Goal: Task Accomplishment & Management: Use online tool/utility

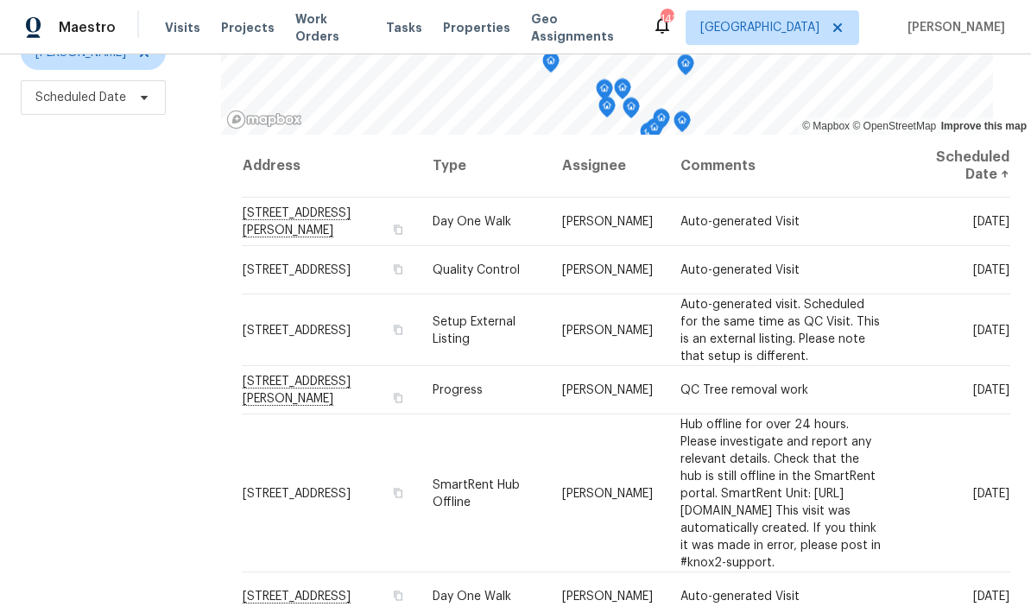
scroll to position [229, 0]
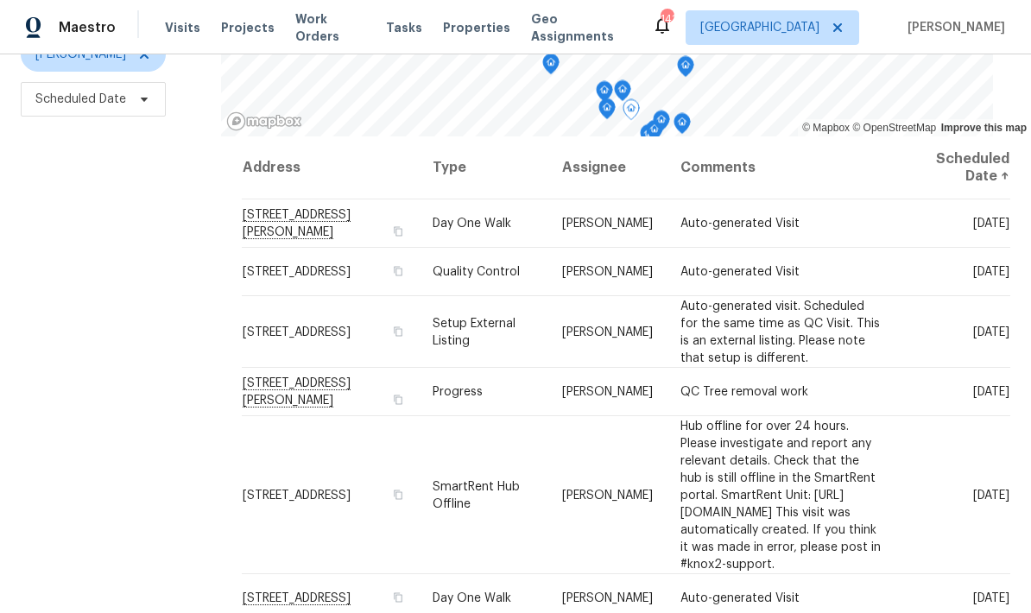
click at [0, 0] on span at bounding box center [0, 0] width 0 height 0
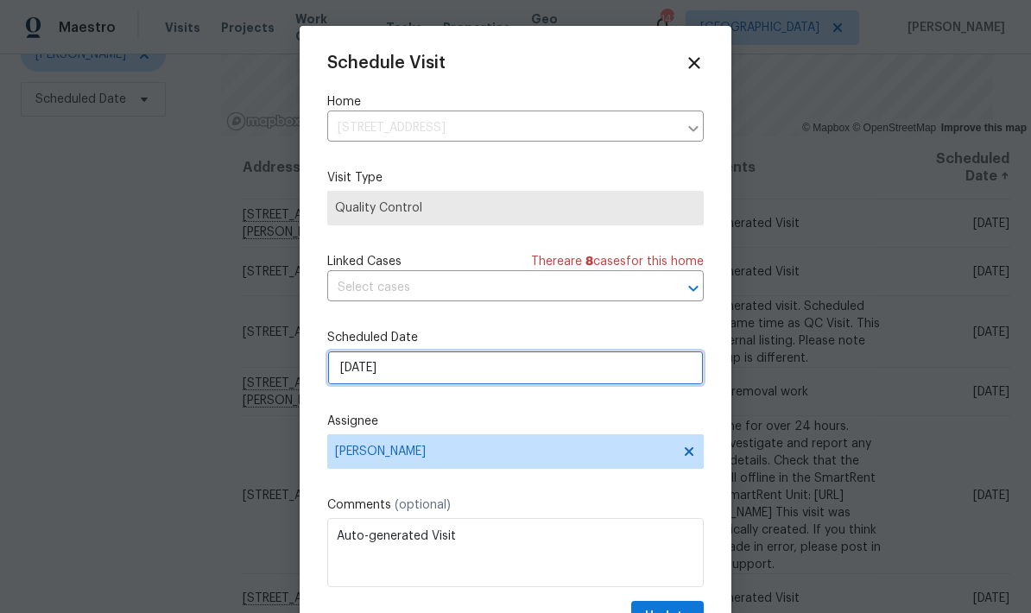
click at [493, 376] on input "[DATE]" at bounding box center [515, 368] width 376 height 35
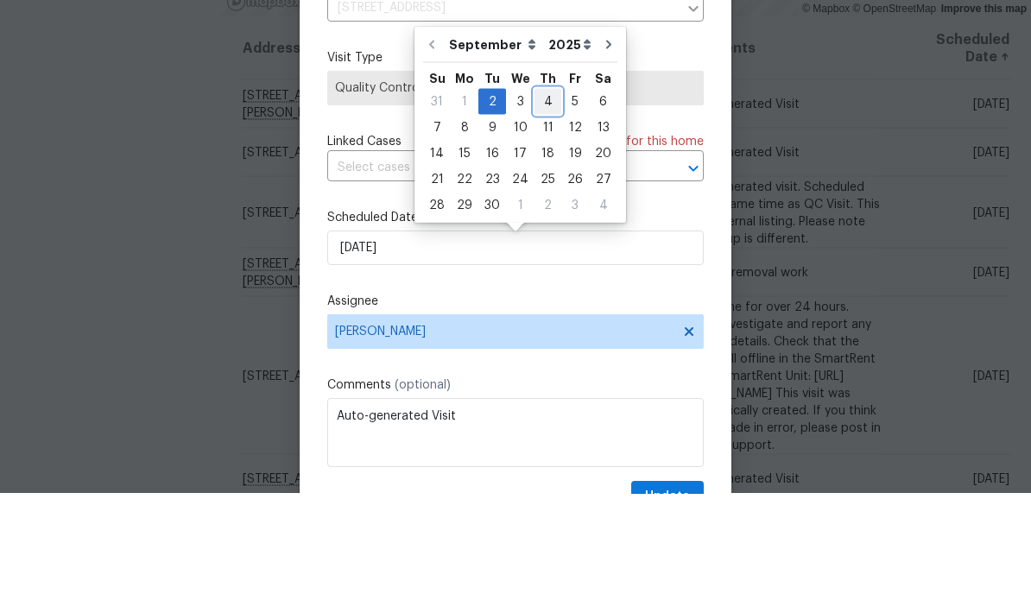
click at [546, 209] on div "4" at bounding box center [547, 221] width 27 height 24
type input "9/4/2025"
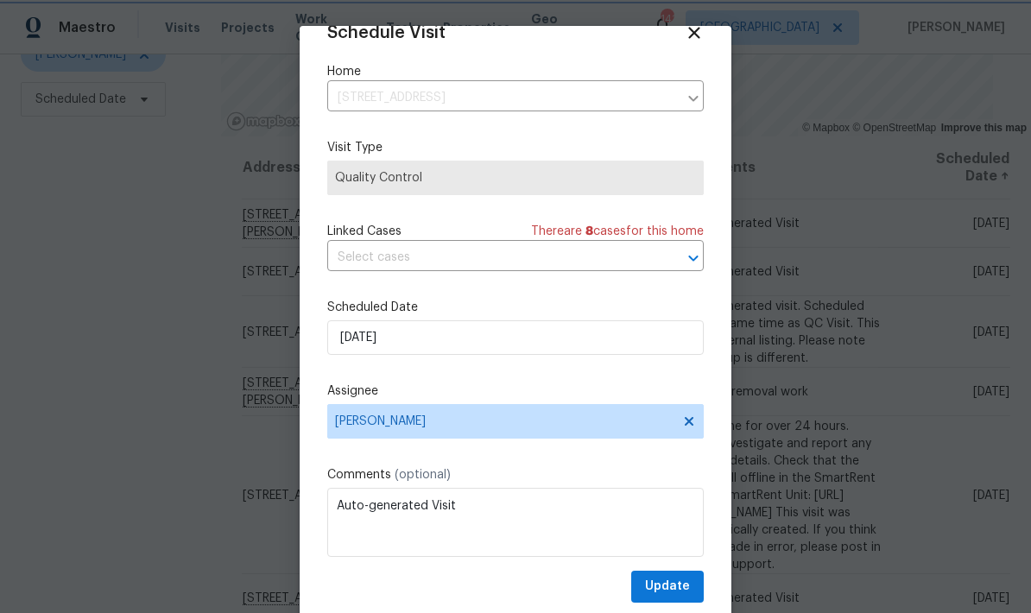
scroll to position [34, 0]
click at [689, 586] on span "Update" at bounding box center [667, 587] width 45 height 22
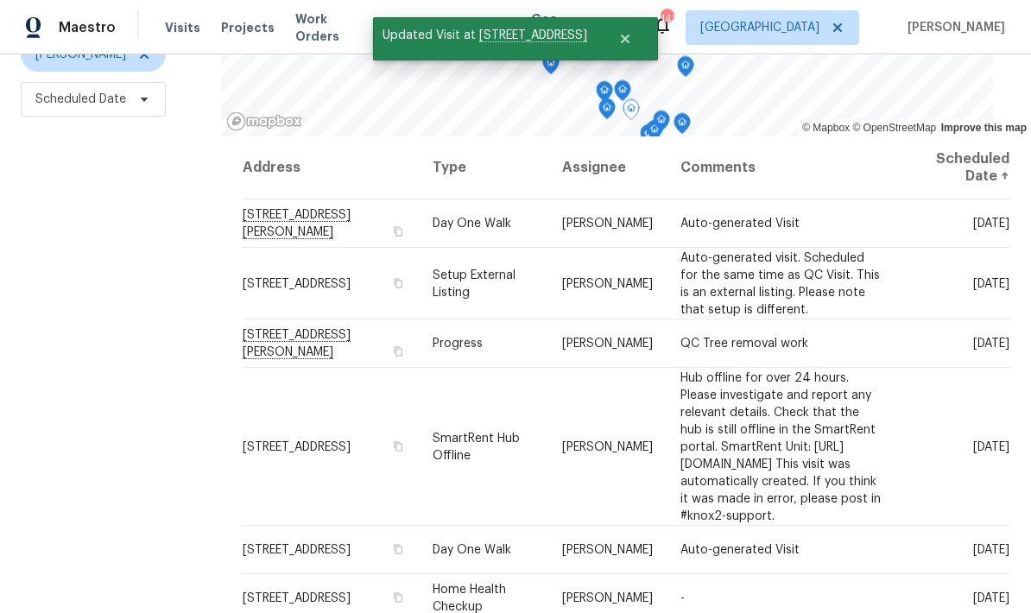
click at [0, 0] on icon at bounding box center [0, 0] width 0 height 0
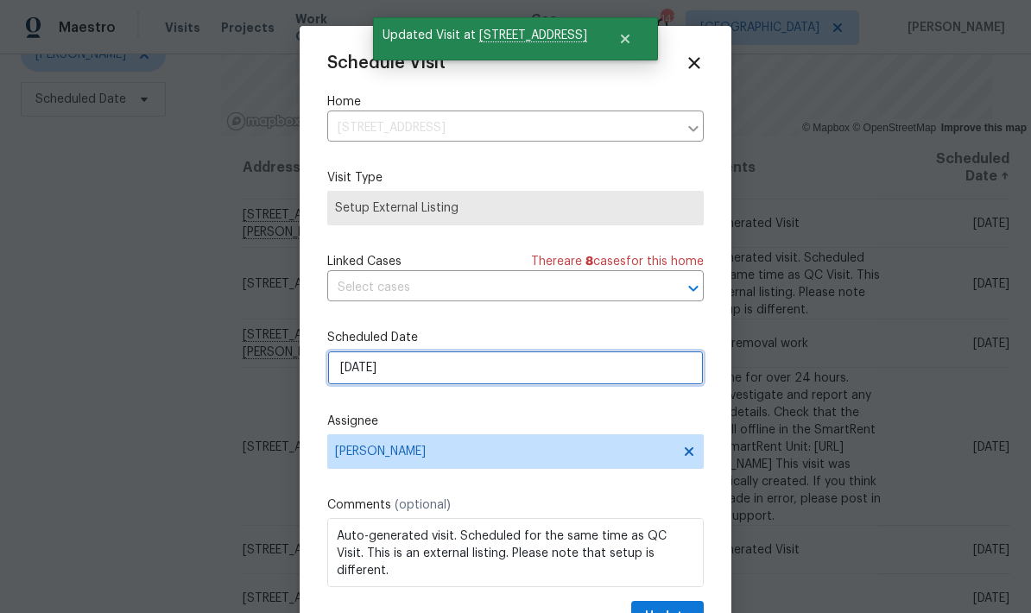
click at [510, 377] on input "[DATE]" at bounding box center [515, 368] width 376 height 35
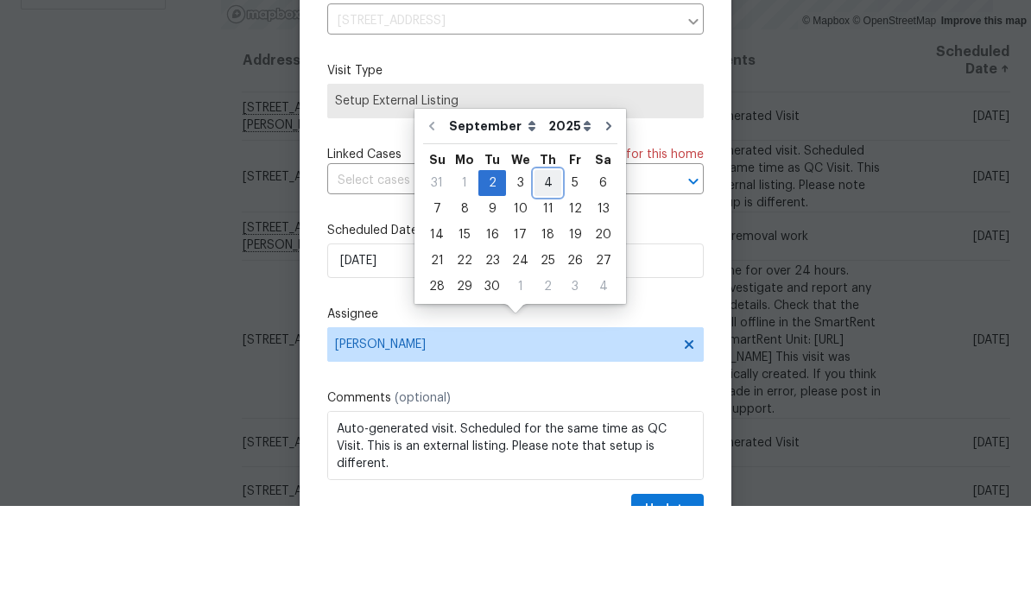
click at [545, 278] on div "4" at bounding box center [547, 290] width 27 height 24
type input "9/4/2025"
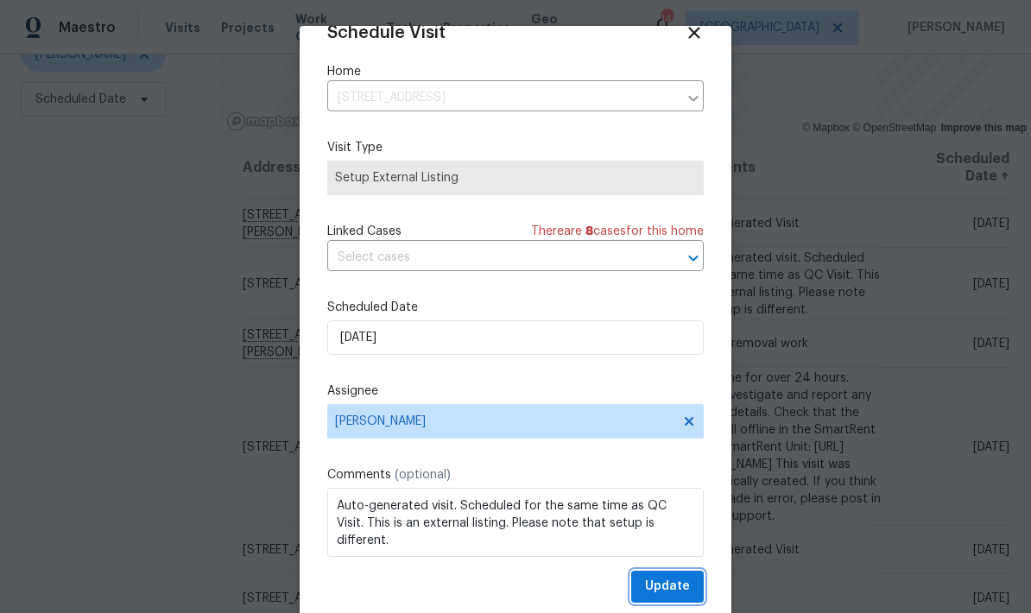
click at [690, 588] on button "Update" at bounding box center [667, 587] width 73 height 32
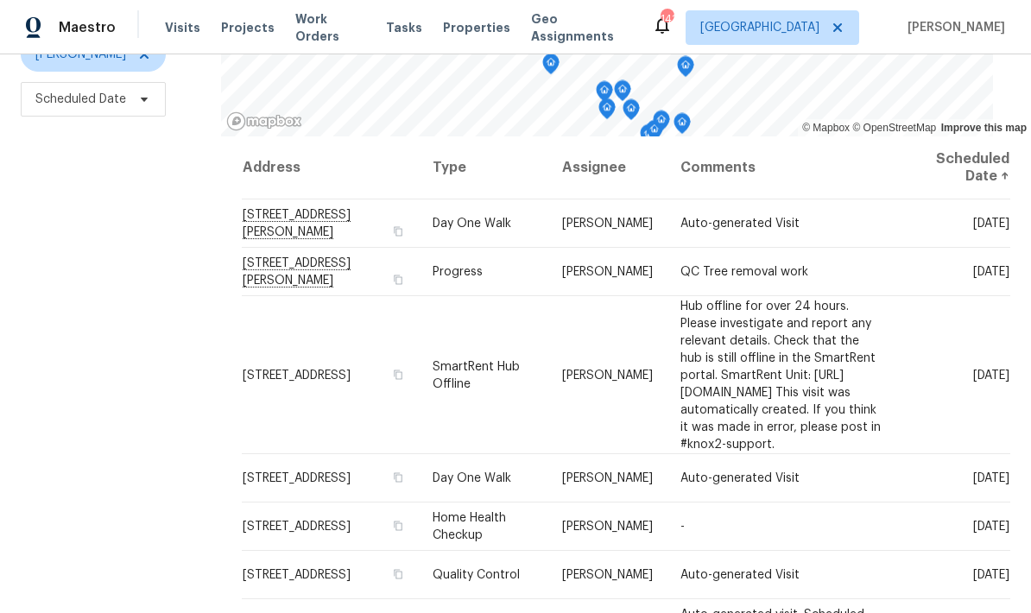
click at [0, 0] on icon at bounding box center [0, 0] width 0 height 0
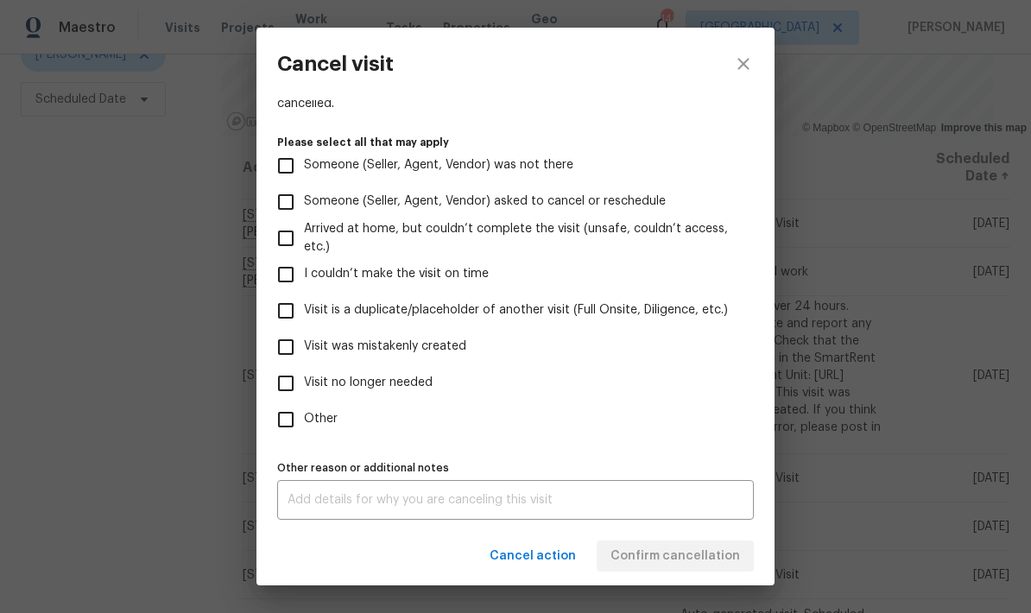
scroll to position [158, 0]
click at [286, 382] on input "Visit no longer needed" at bounding box center [286, 383] width 36 height 36
checkbox input "true"
click at [435, 502] on textarea at bounding box center [515, 500] width 456 height 12
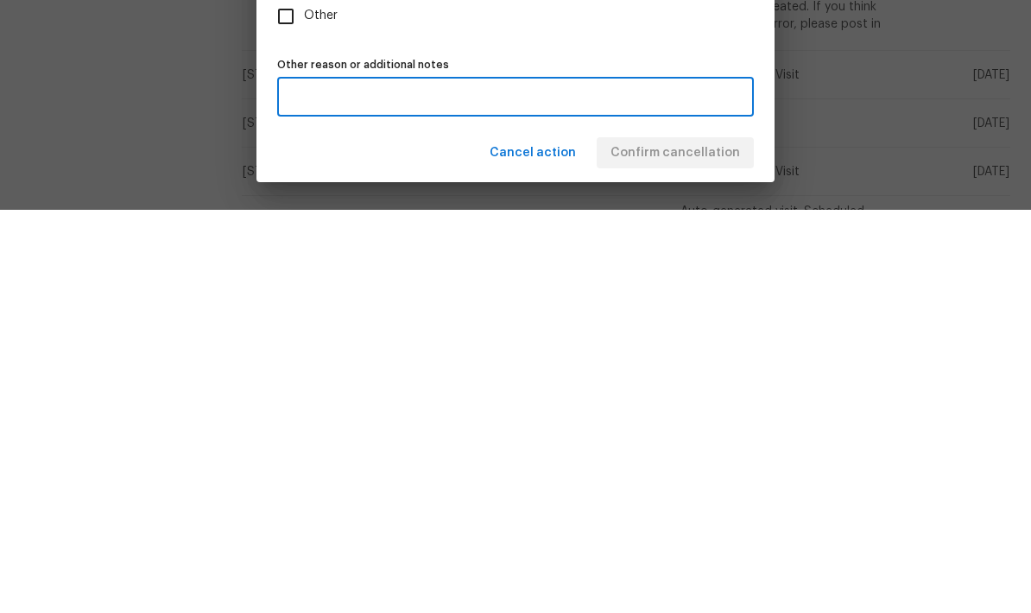
click at [712, 527] on div "Cancel action Confirm cancellation" at bounding box center [515, 557] width 518 height 60
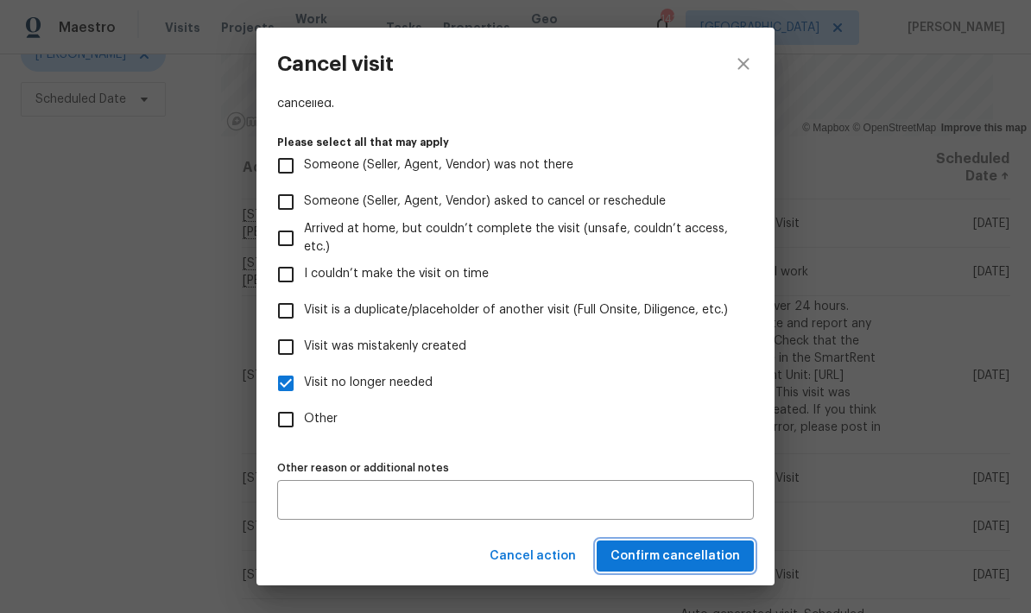
click at [703, 562] on span "Confirm cancellation" at bounding box center [674, 557] width 129 height 22
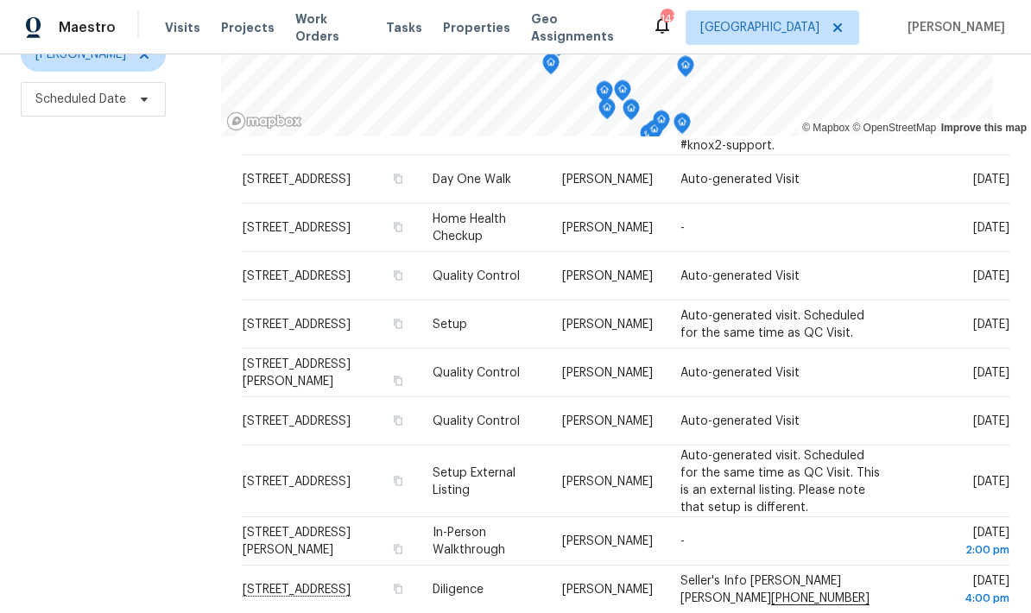
scroll to position [252, 0]
click at [0, 0] on icon at bounding box center [0, 0] width 0 height 0
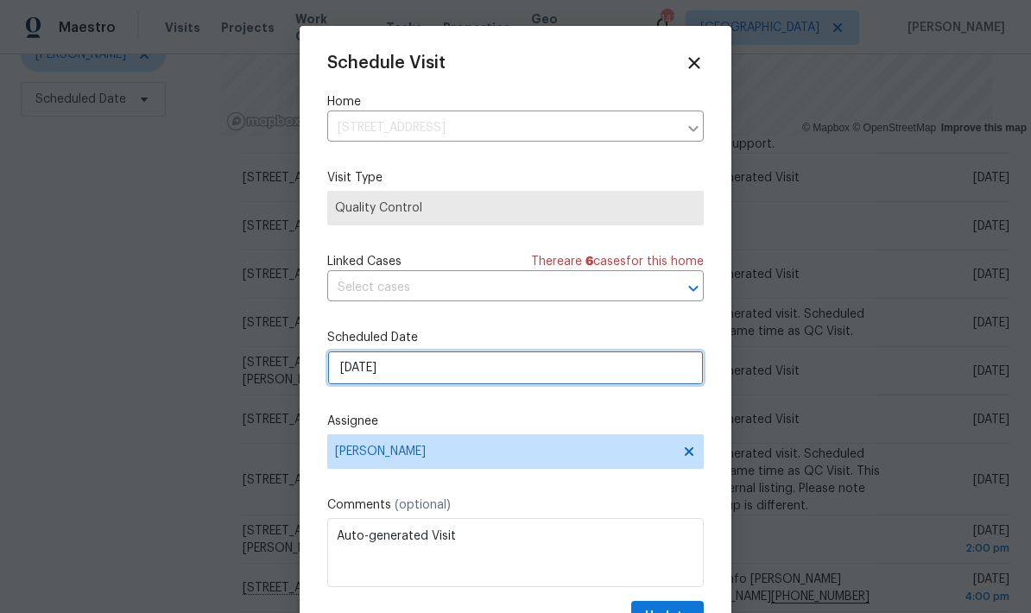
click at [572, 373] on input "9/4/2025" at bounding box center [515, 368] width 376 height 35
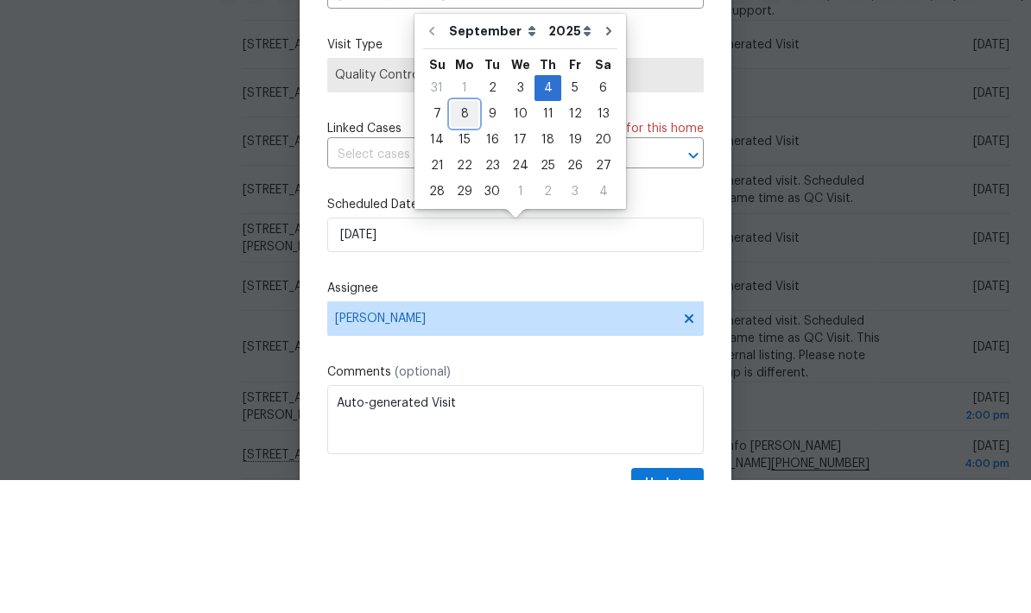
click at [468, 235] on div "8" at bounding box center [465, 247] width 28 height 24
type input "9/8/2025"
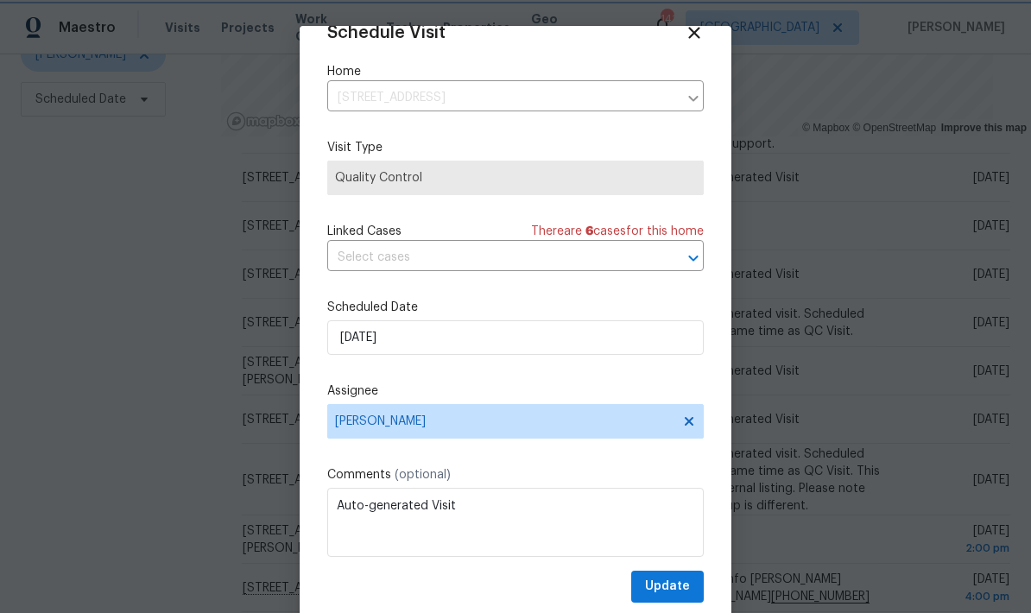
scroll to position [34, 0]
click at [689, 587] on span "Update" at bounding box center [667, 587] width 45 height 22
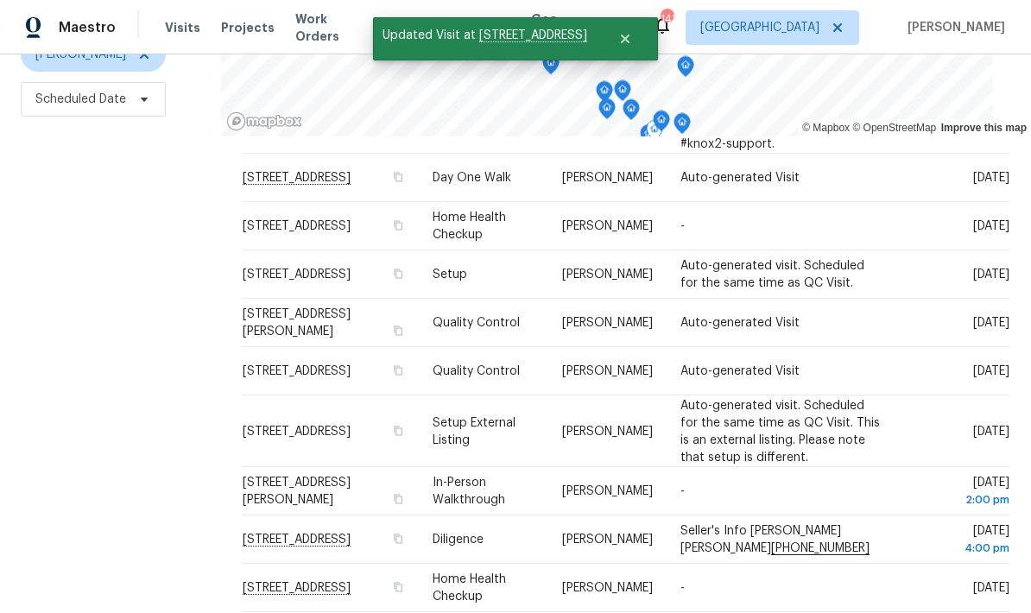
click at [0, 0] on icon at bounding box center [0, 0] width 0 height 0
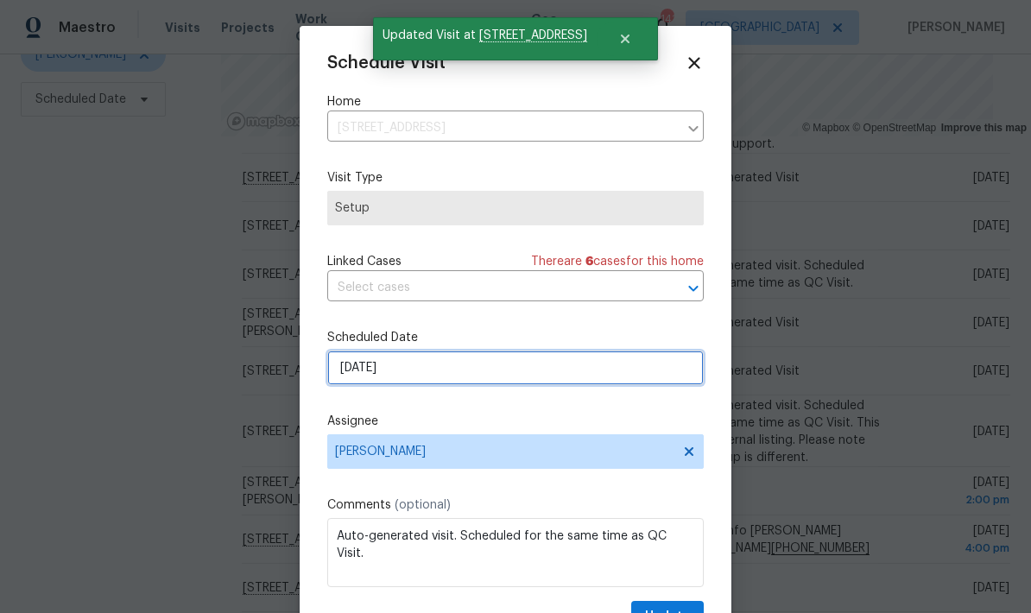
click at [526, 375] on input "9/4/2025" at bounding box center [515, 368] width 376 height 35
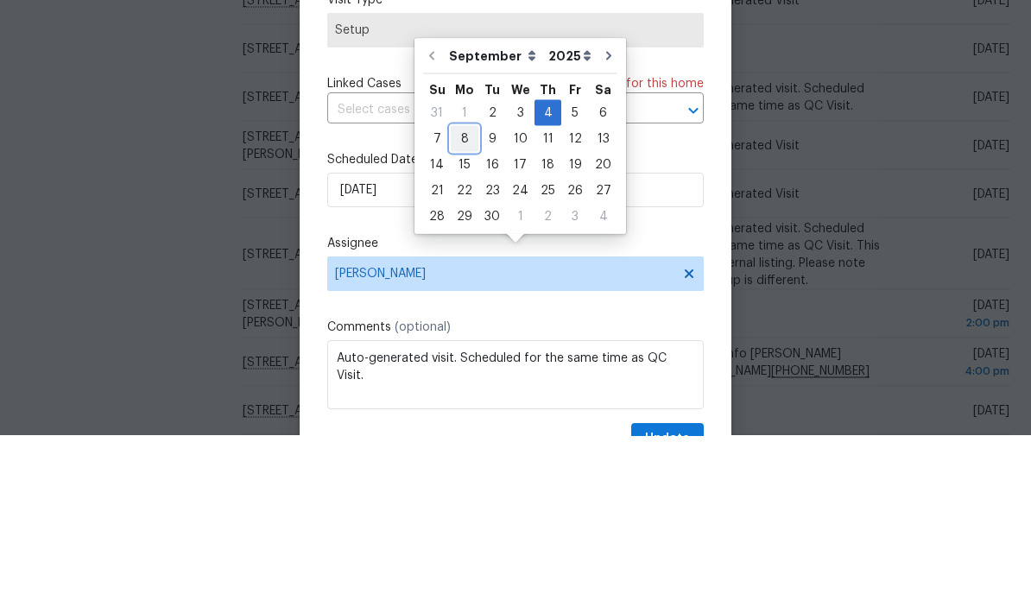
click at [465, 304] on div "8" at bounding box center [465, 316] width 28 height 24
type input "9/8/2025"
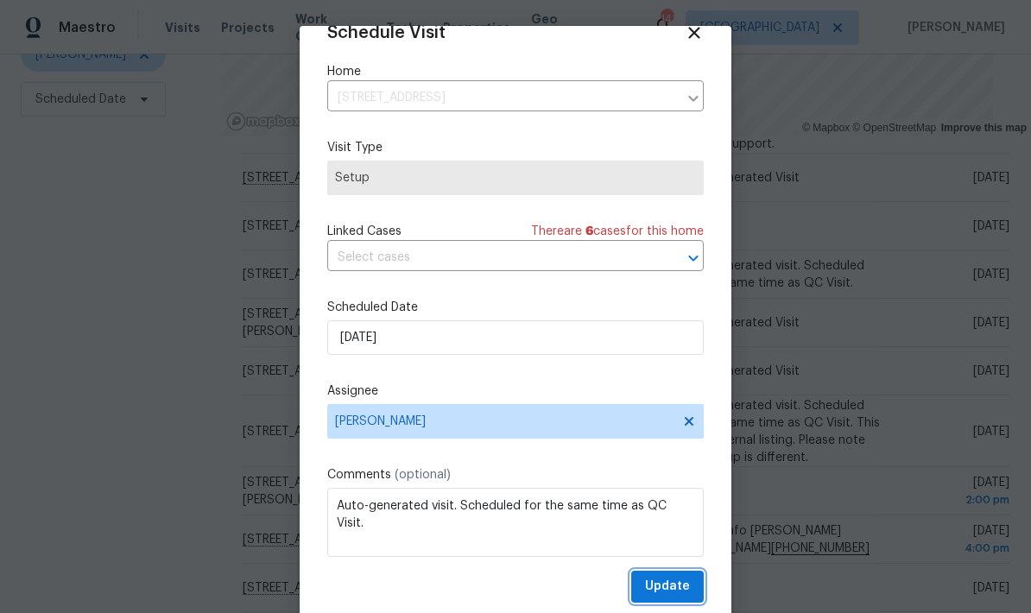
click at [686, 585] on span "Update" at bounding box center [667, 587] width 45 height 22
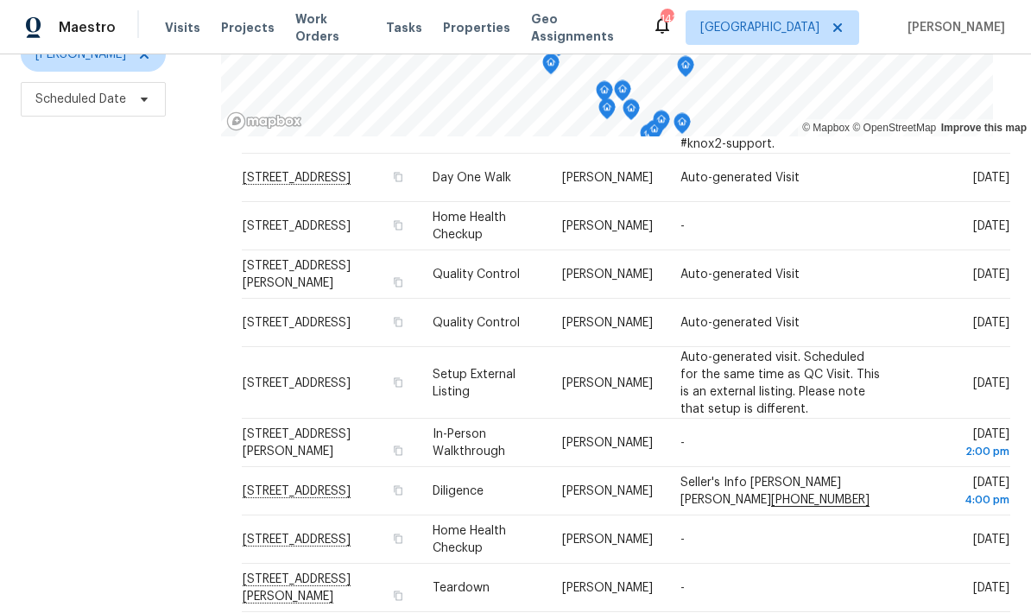
click at [0, 0] on icon at bounding box center [0, 0] width 0 height 0
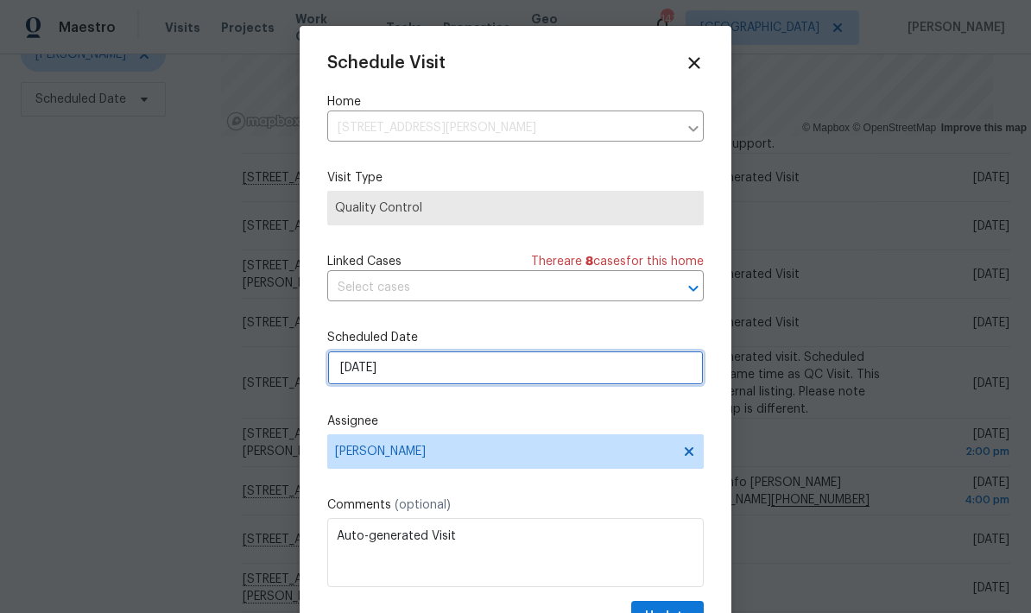
click at [532, 366] on input "9/4/2025" at bounding box center [515, 368] width 376 height 35
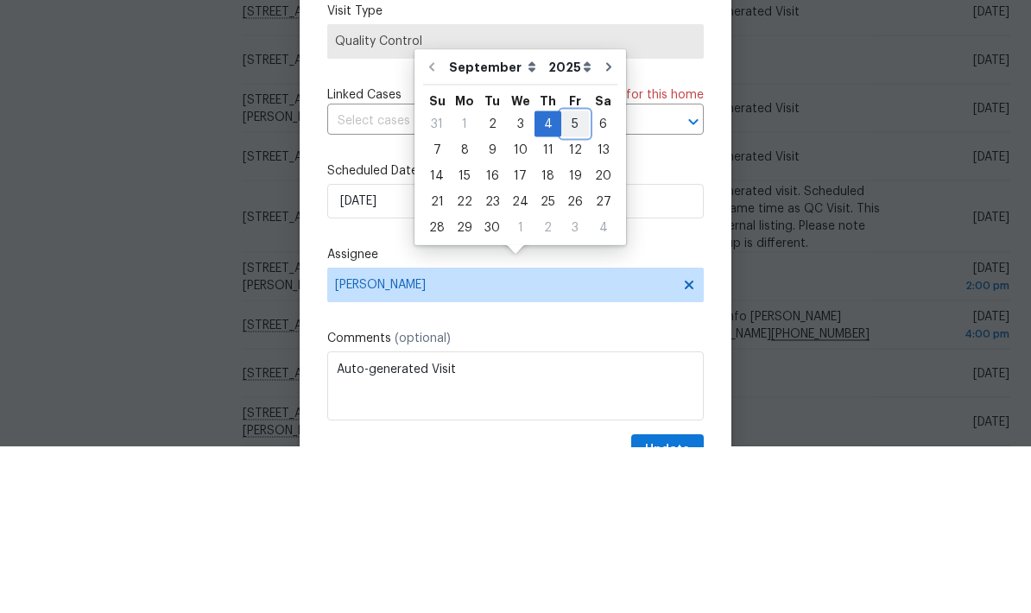
click at [570, 278] on div "5" at bounding box center [575, 290] width 28 height 24
type input "9/5/2025"
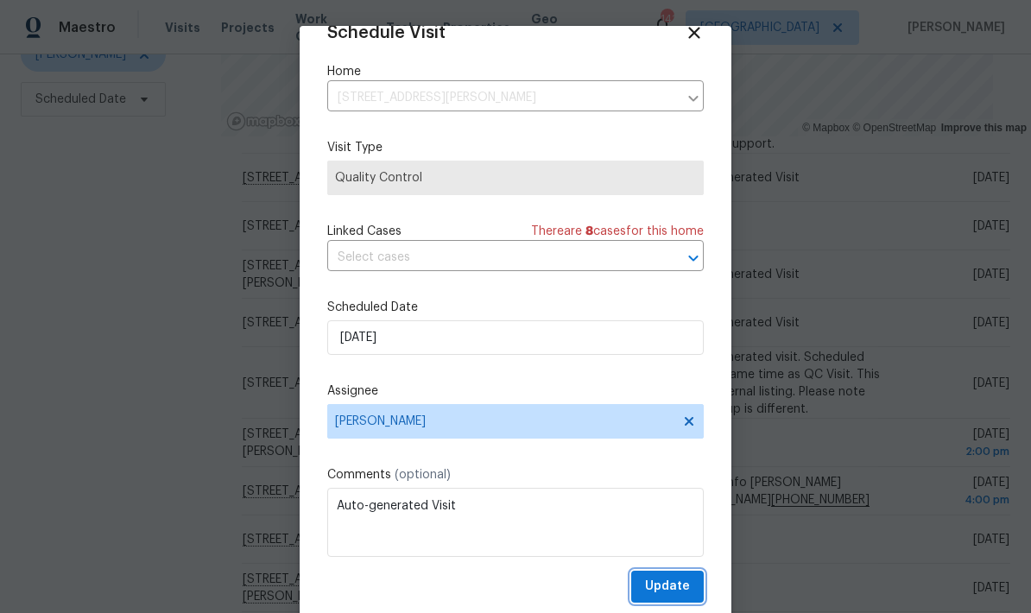
click at [685, 586] on span "Update" at bounding box center [667, 587] width 45 height 22
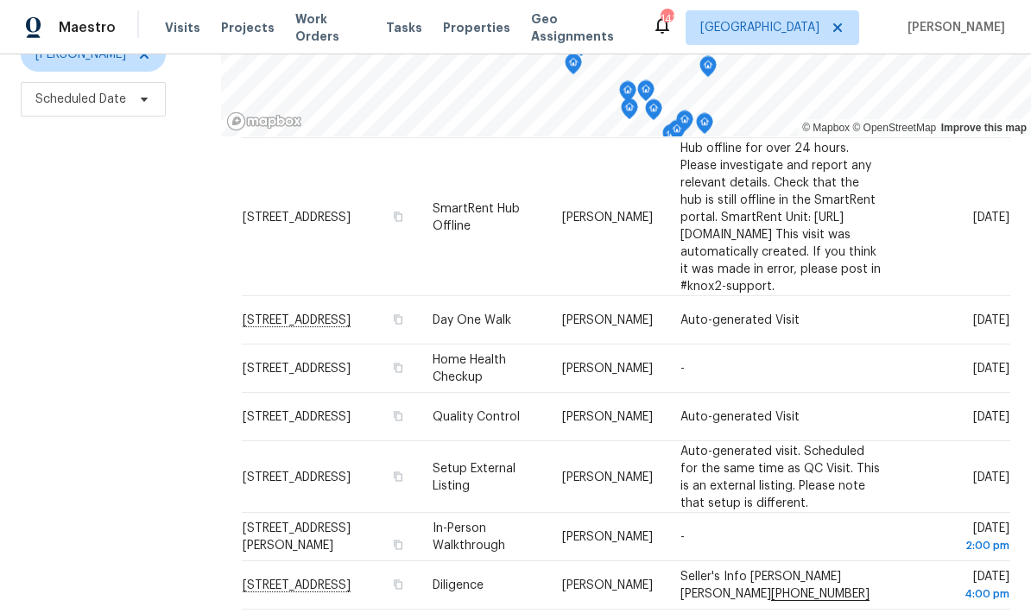
scroll to position [69, 0]
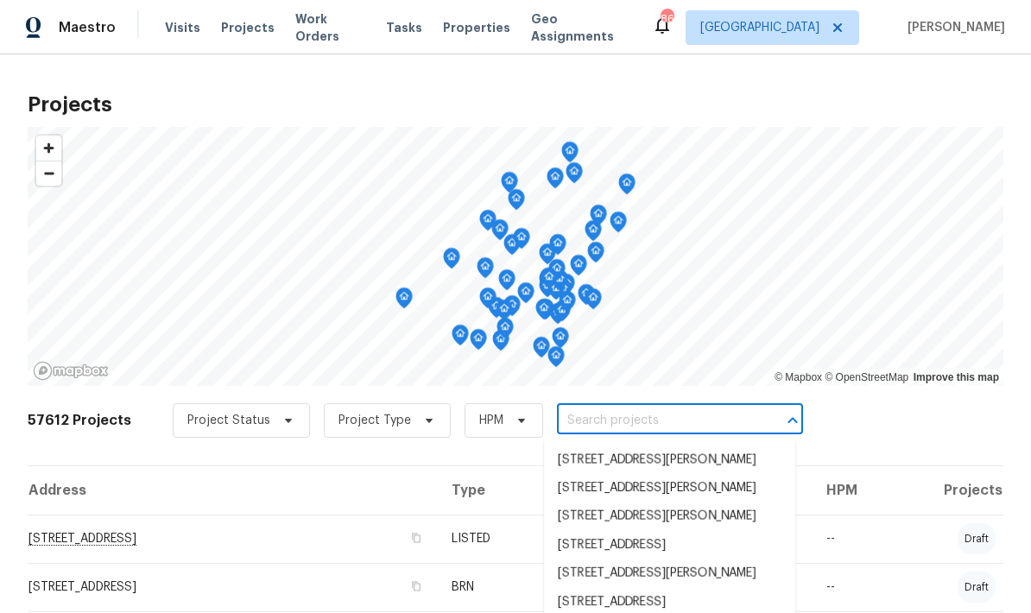
scroll to position [324, 0]
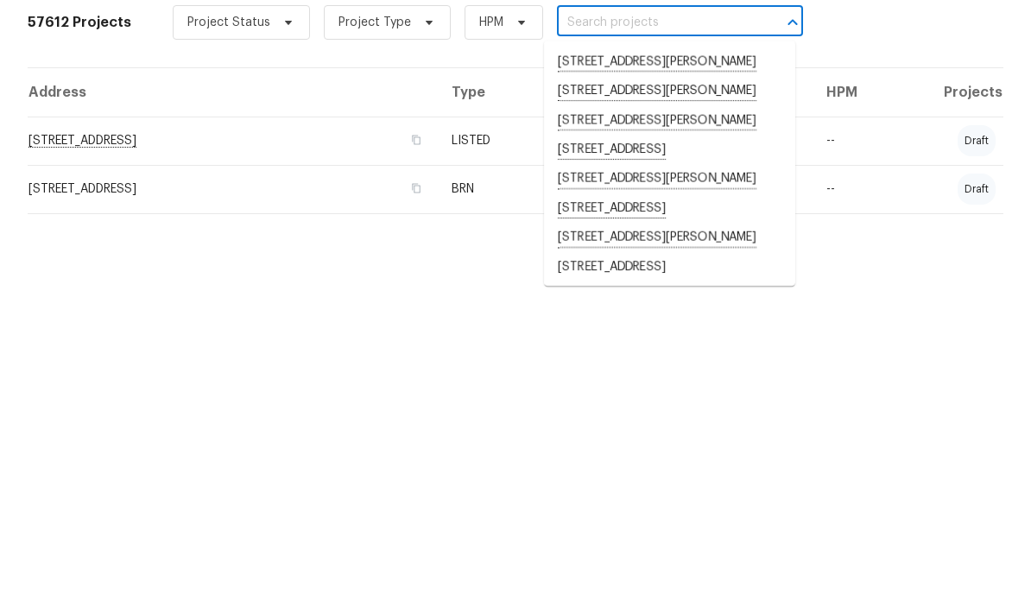
click at [635, 333] on input "text" at bounding box center [656, 346] width 198 height 27
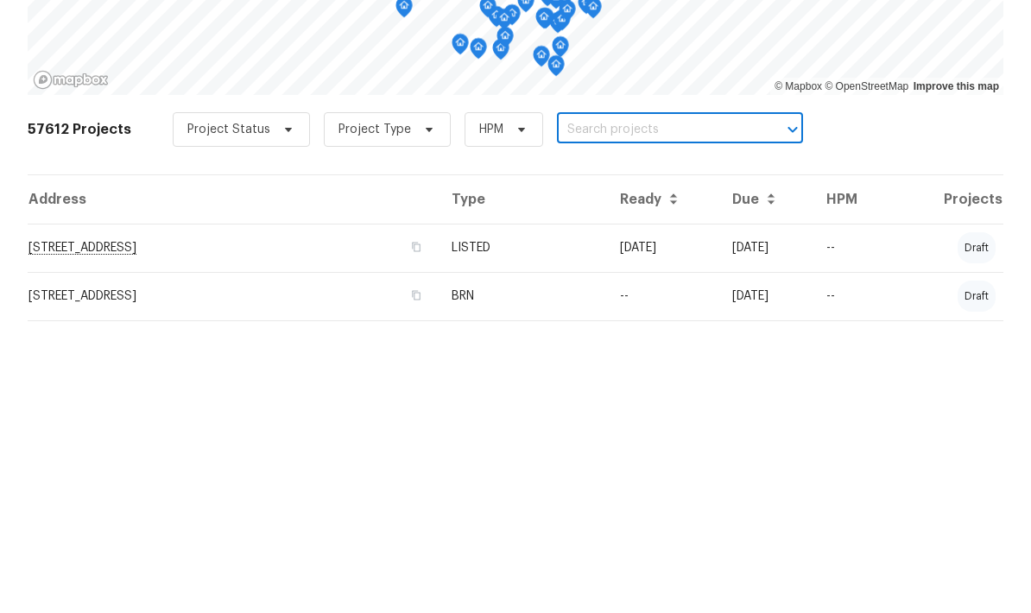
click at [617, 407] on input "text" at bounding box center [656, 420] width 198 height 27
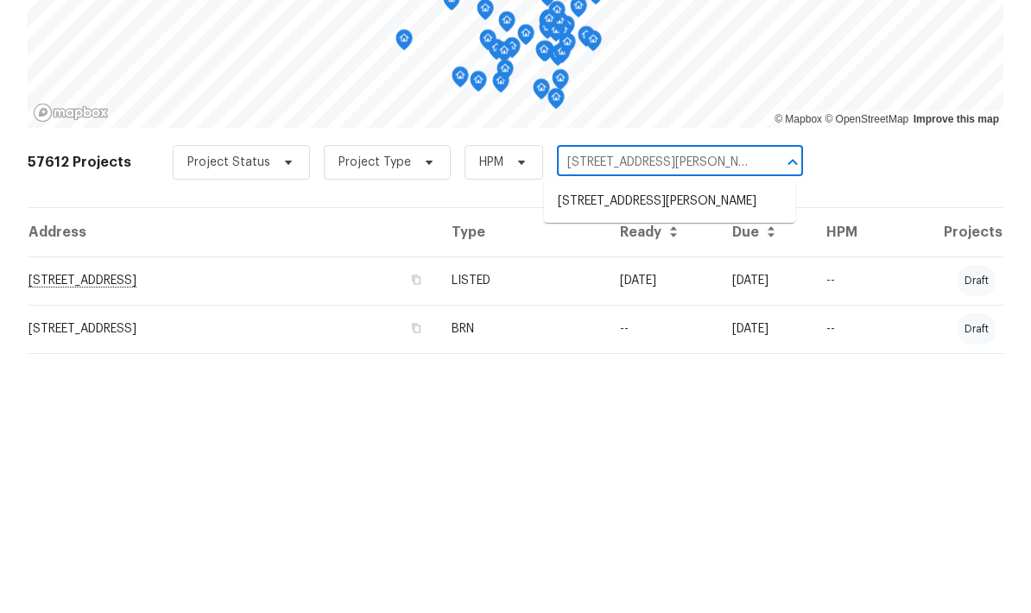
type input "[STREET_ADDRESS][GEOGRAPHIC_DATA][PERSON_NAME][PERSON_NAME]"
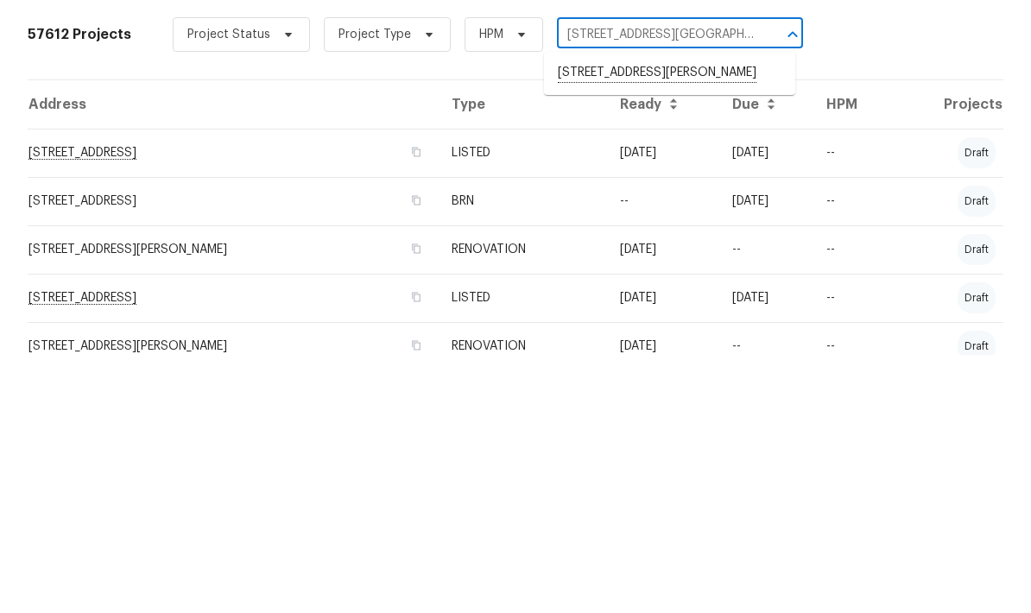
scroll to position [129, 0]
click at [590, 317] on li "[STREET_ADDRESS][PERSON_NAME]" at bounding box center [669, 331] width 251 height 29
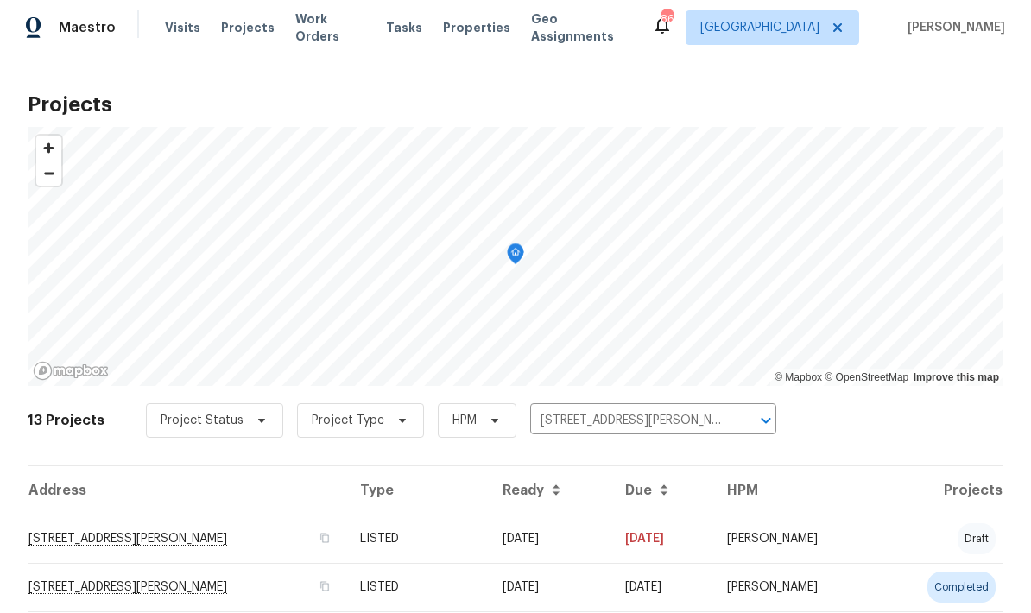
click at [238, 540] on td "[STREET_ADDRESS][PERSON_NAME]" at bounding box center [187, 539] width 319 height 48
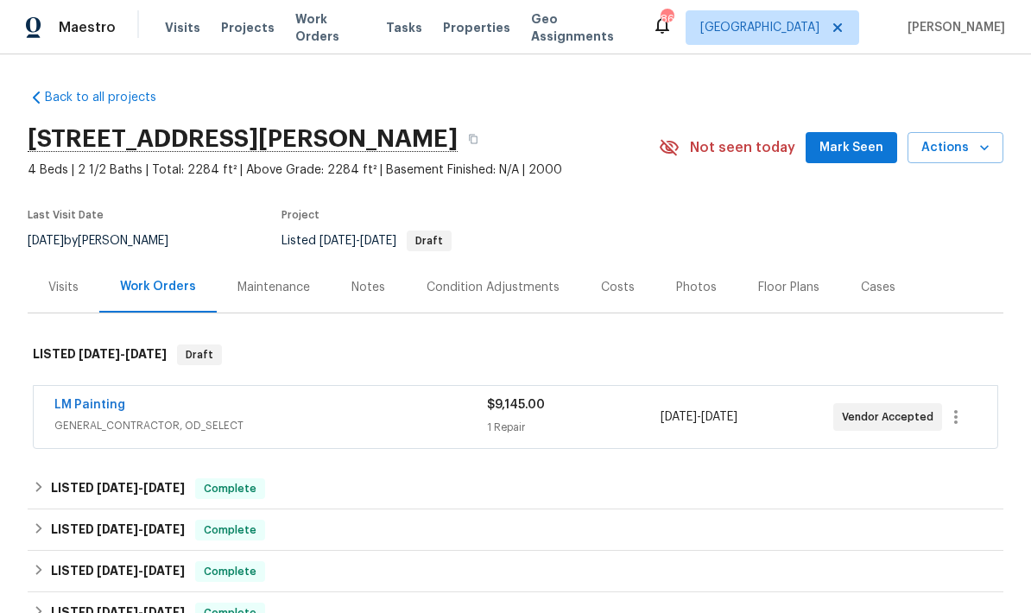
click at [988, 150] on icon "button" at bounding box center [984, 147] width 17 height 17
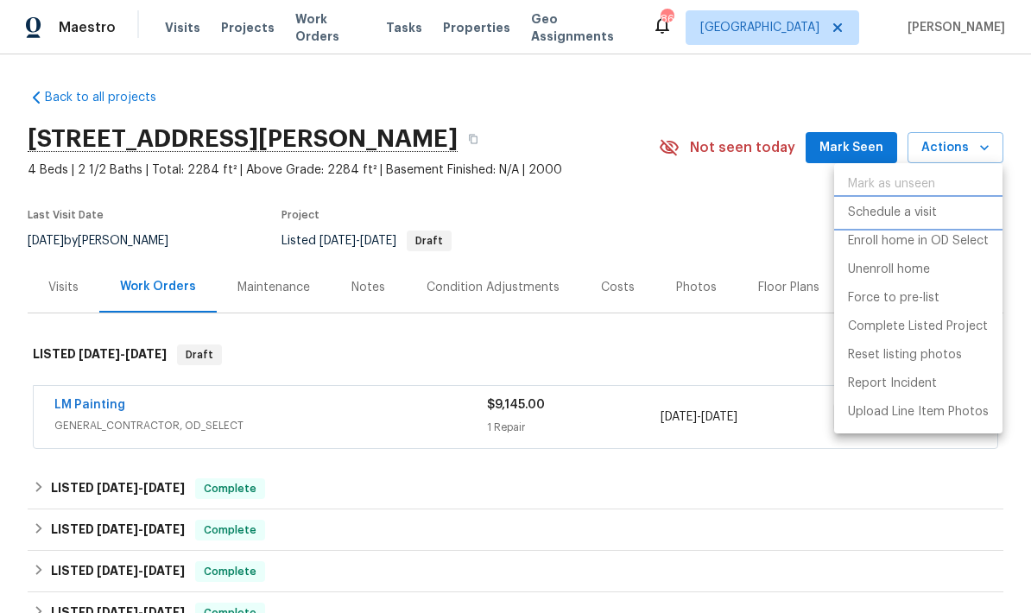
click at [907, 215] on p "Schedule a visit" at bounding box center [892, 213] width 89 height 18
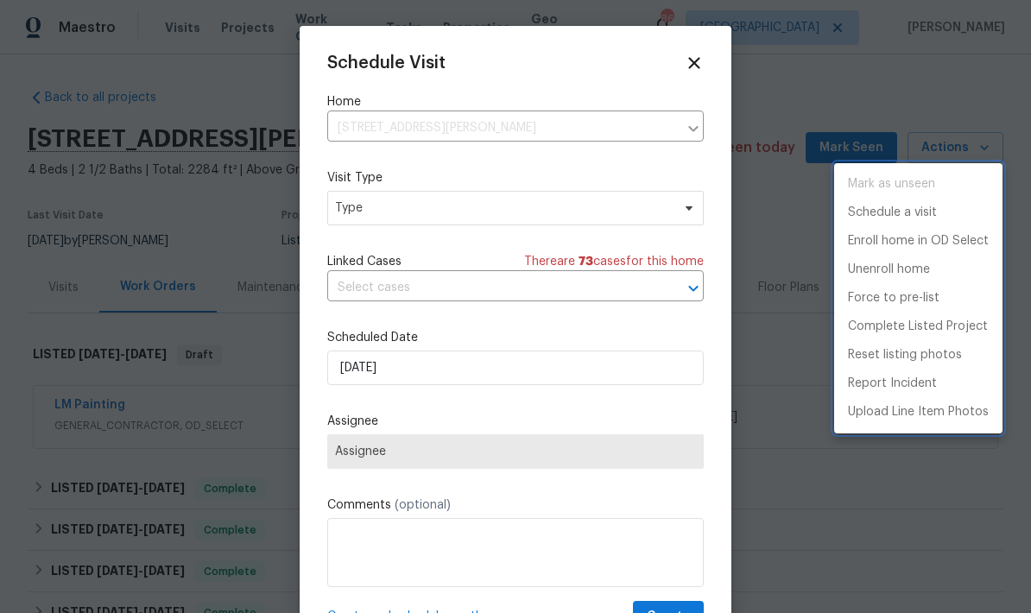
click at [514, 216] on div at bounding box center [515, 306] width 1031 height 613
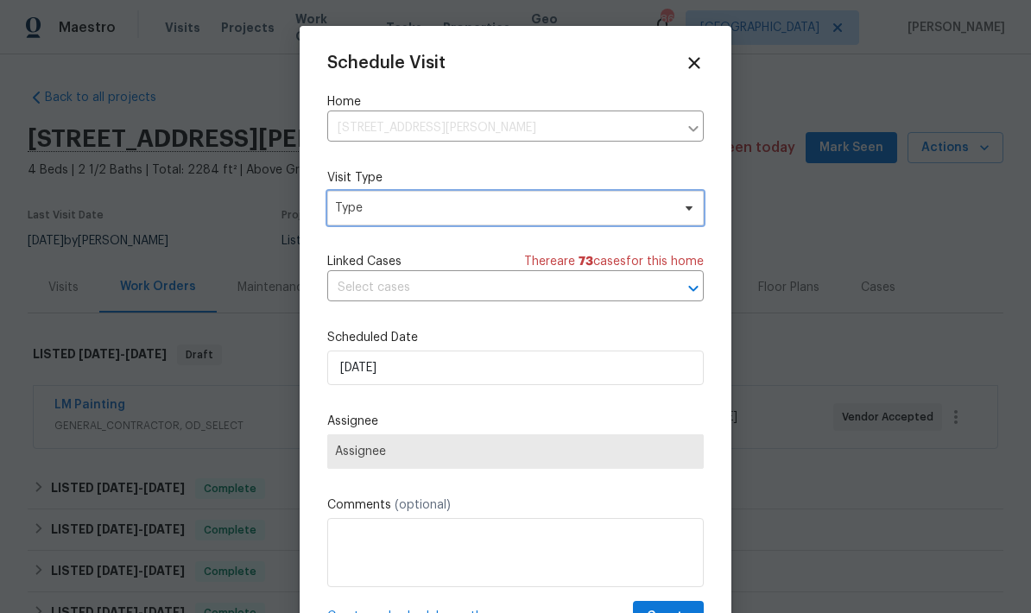
click at [561, 211] on span "Type" at bounding box center [503, 207] width 336 height 17
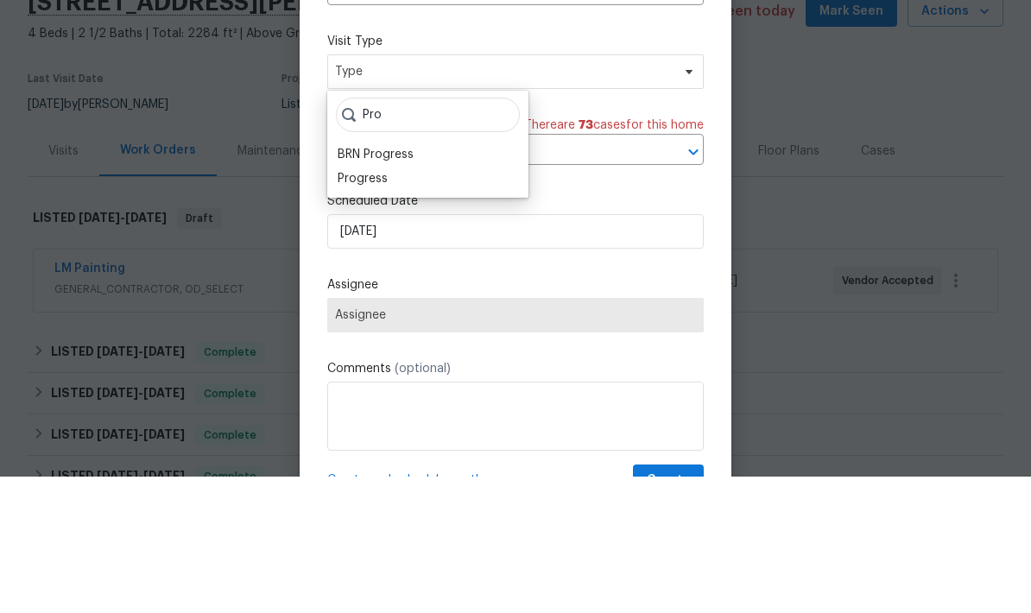
type input "Pro"
click at [386, 306] on div "Progress" at bounding box center [363, 314] width 50 height 17
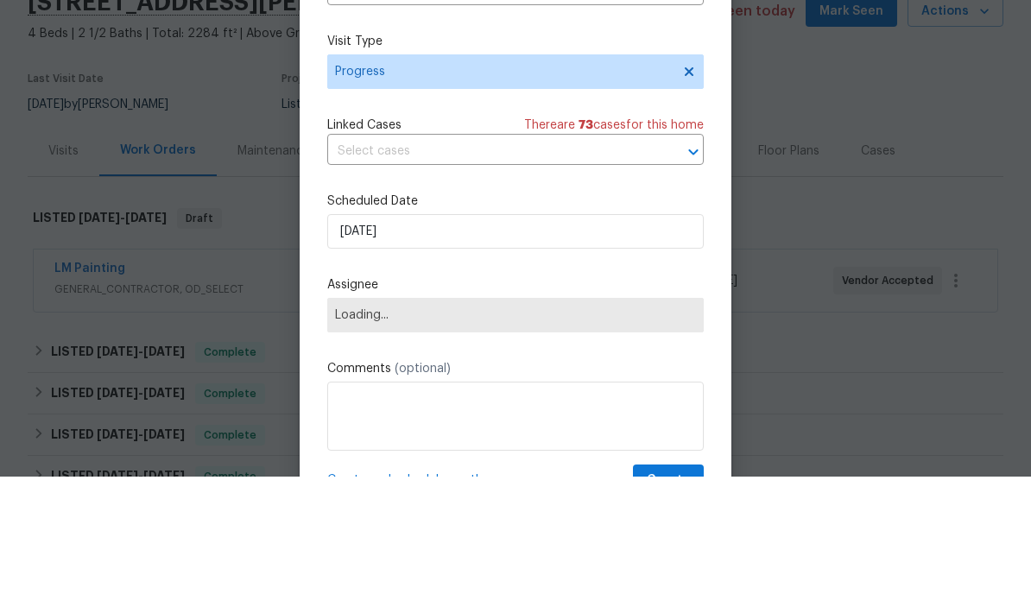
scroll to position [69, 0]
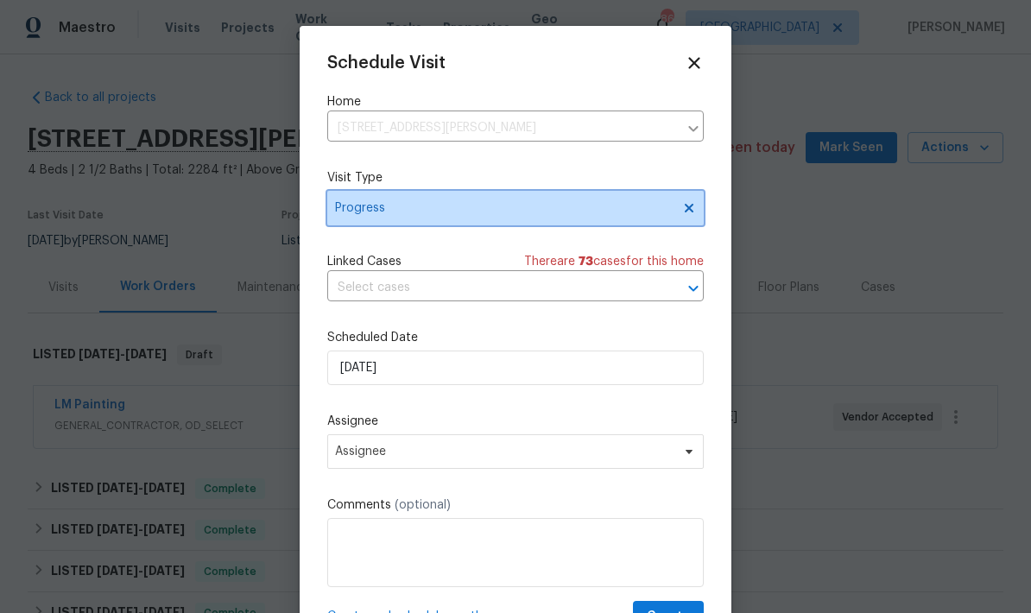
click at [688, 213] on icon at bounding box center [689, 208] width 14 height 14
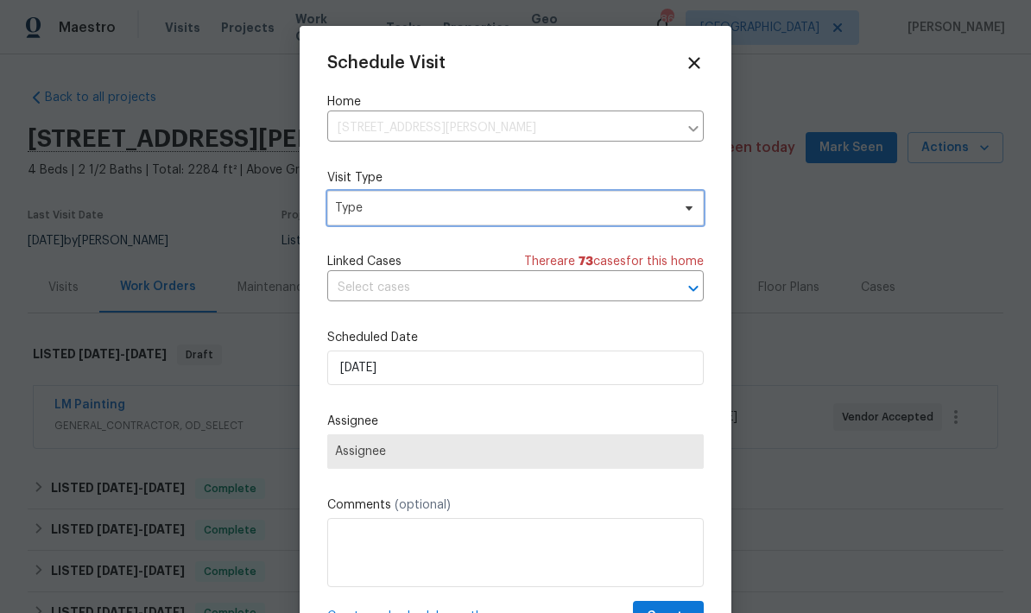
click at [553, 210] on span "Type" at bounding box center [503, 207] width 336 height 17
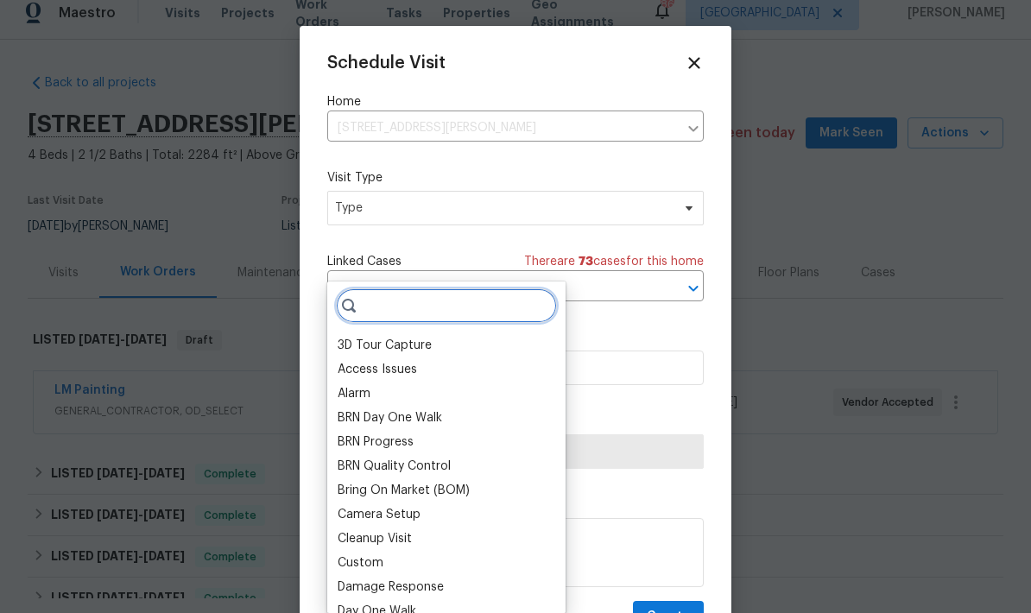
click at [483, 288] on input "search" at bounding box center [446, 305] width 221 height 35
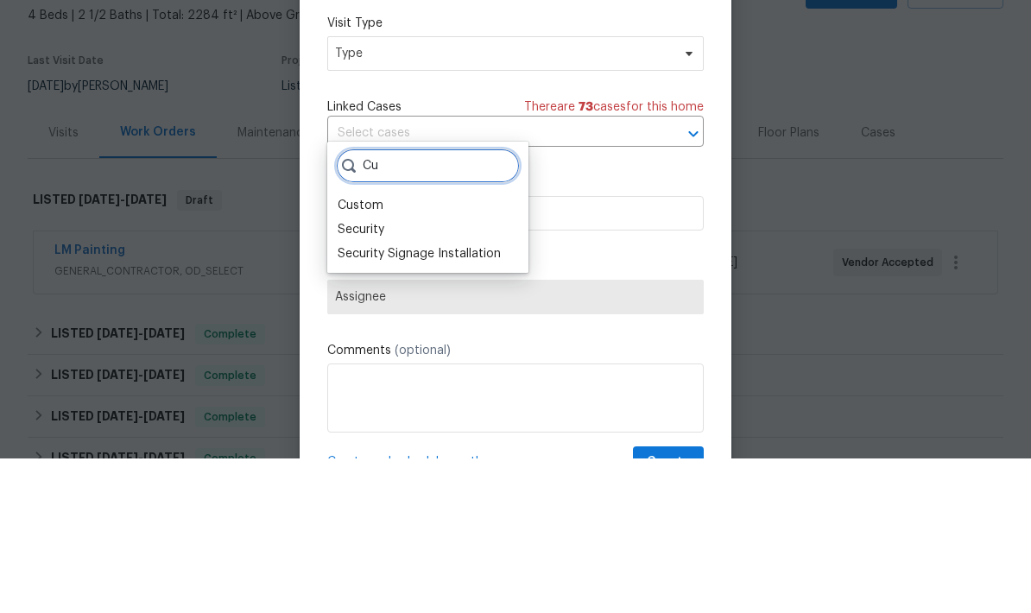
type input "Cu"
click at [369, 351] on div "Custom" at bounding box center [361, 359] width 46 height 17
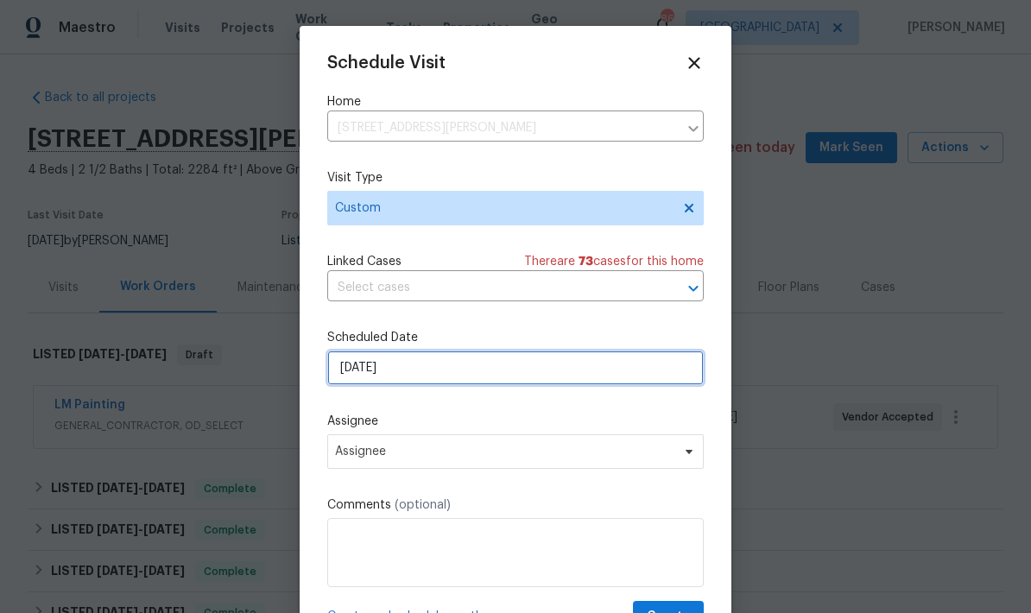
click at [459, 378] on input "[DATE]" at bounding box center [515, 368] width 376 height 35
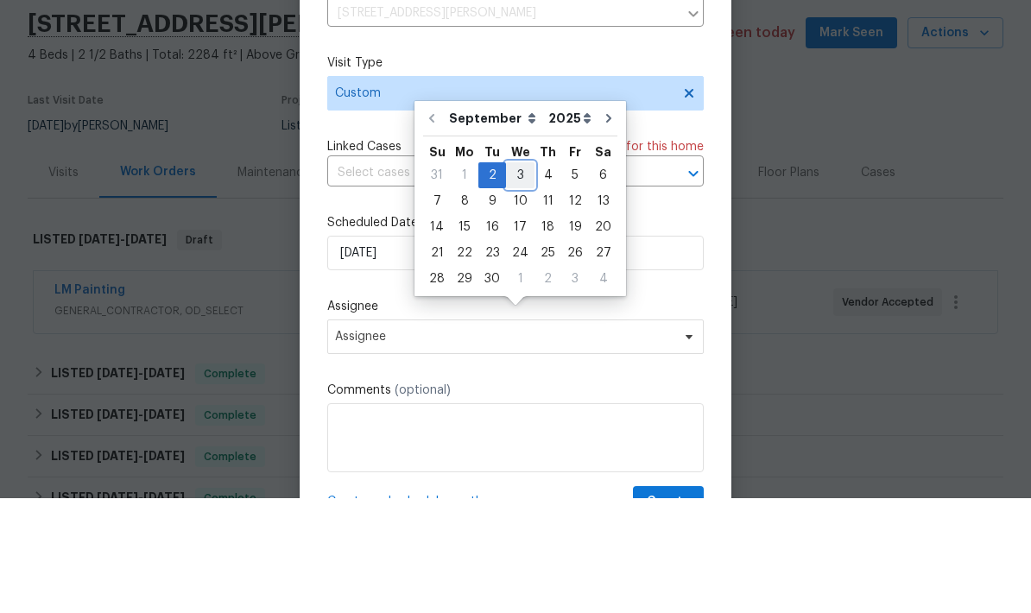
click at [520, 278] on div "3" at bounding box center [520, 290] width 28 height 24
type input "9/3/2025"
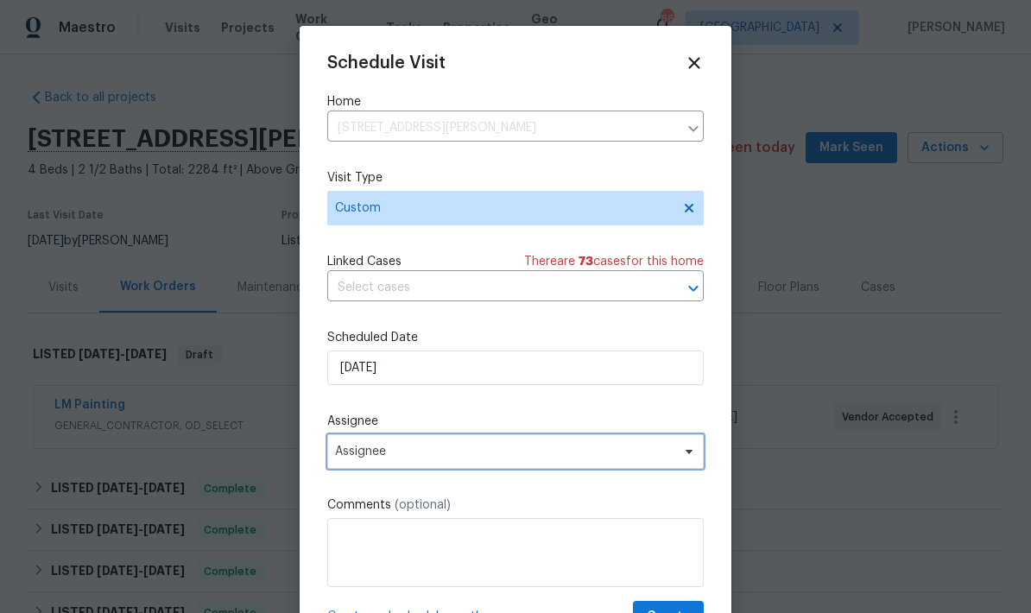
click at [458, 458] on span "Assignee" at bounding box center [504, 452] width 338 height 14
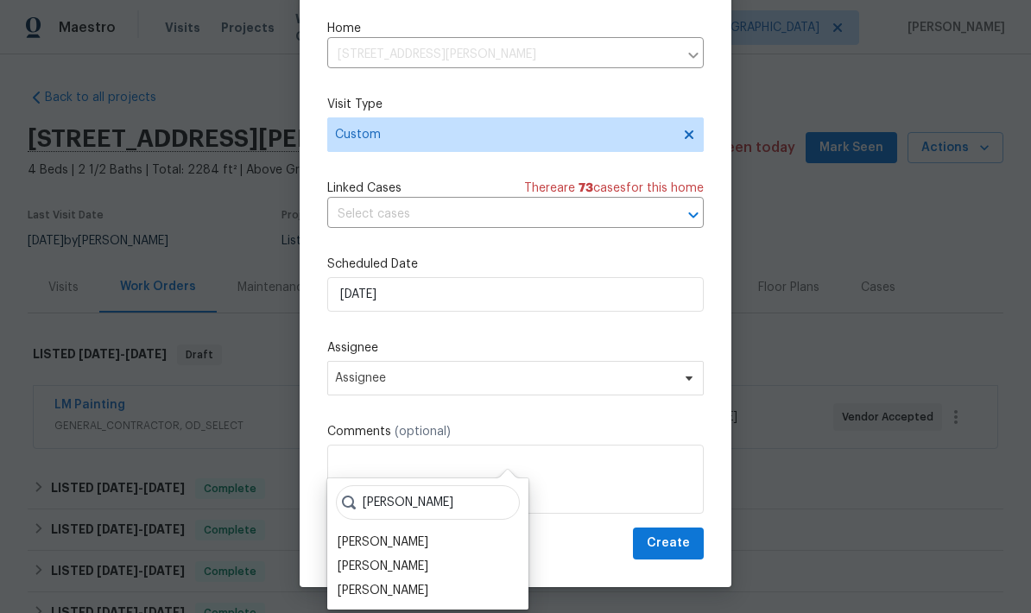
scroll to position [43, 0]
type input "Tim"
click at [393, 534] on div "[PERSON_NAME]" at bounding box center [383, 542] width 91 height 17
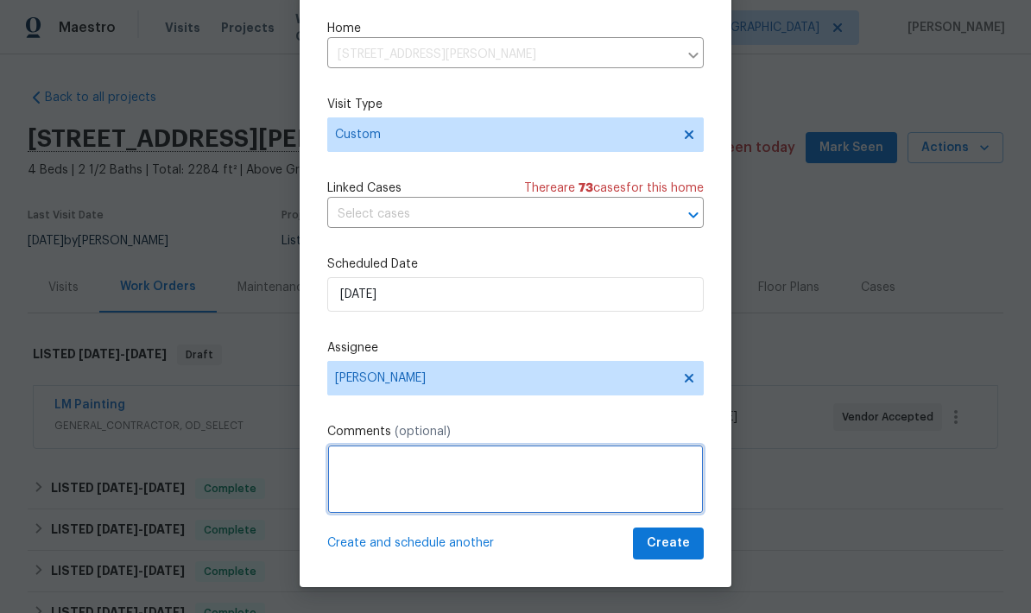
click at [436, 461] on textarea at bounding box center [515, 479] width 376 height 69
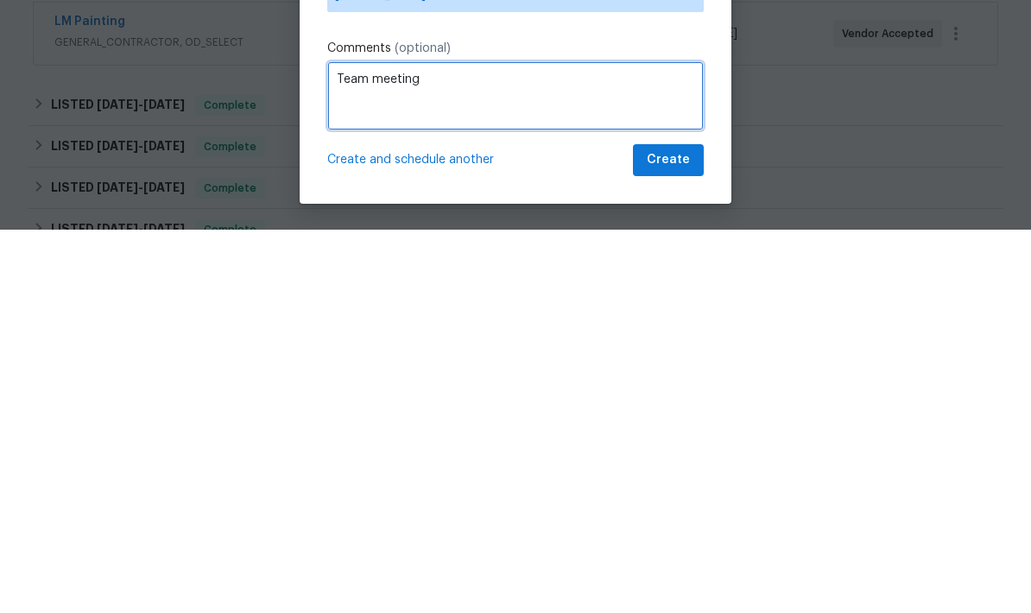
type textarea "Team meeting"
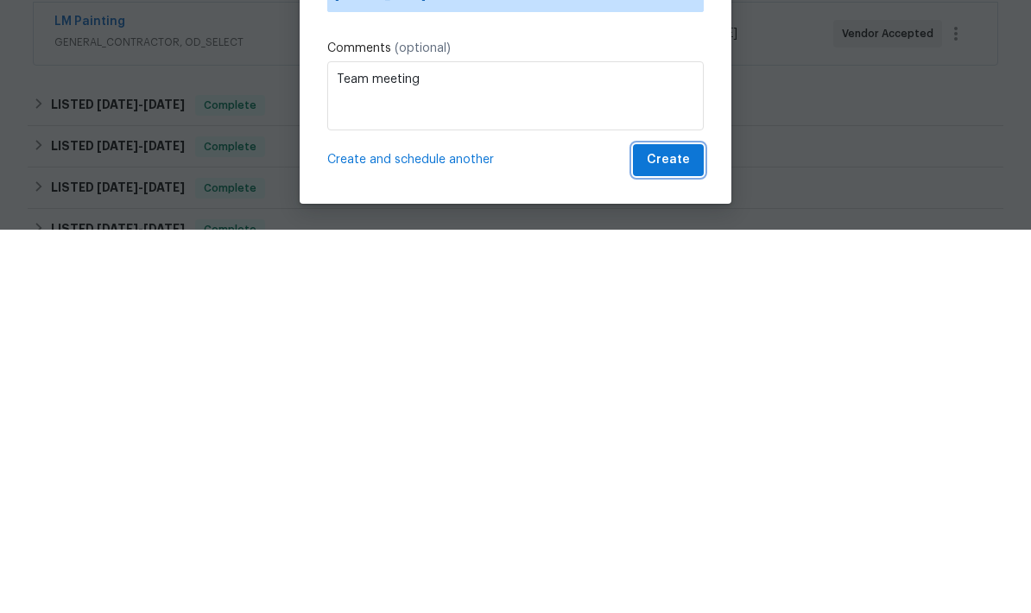
click at [680, 533] on span "Create" at bounding box center [668, 544] width 43 height 22
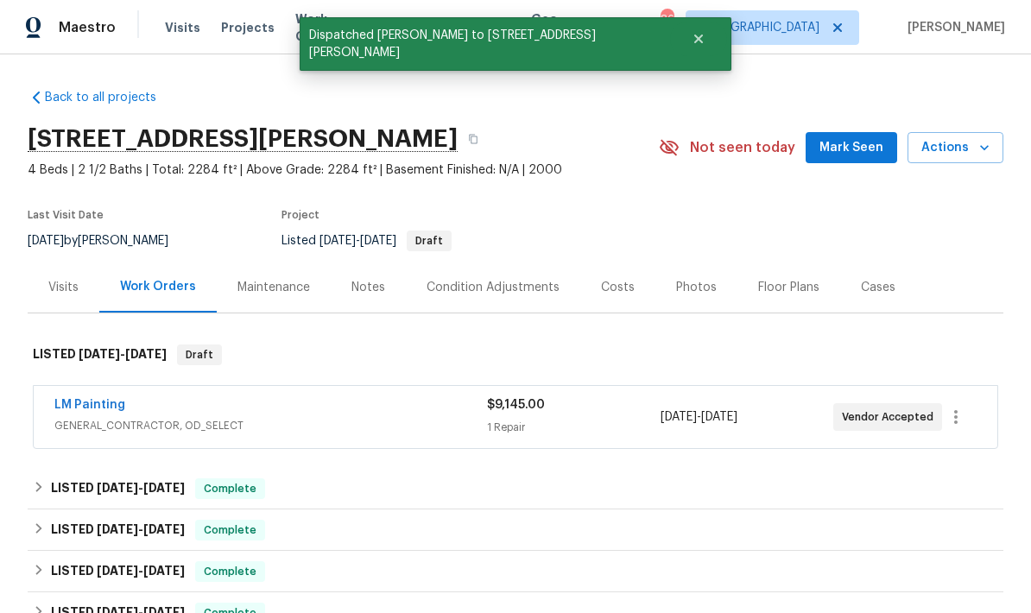
scroll to position [0, 0]
click at [73, 262] on div "Visits" at bounding box center [64, 287] width 72 height 51
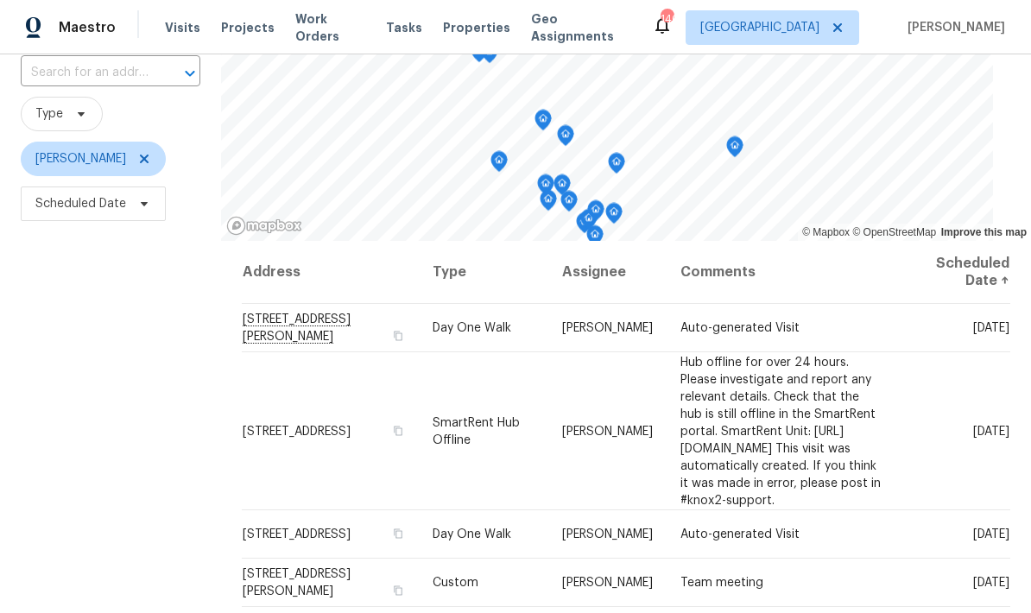
scroll to position [126, 0]
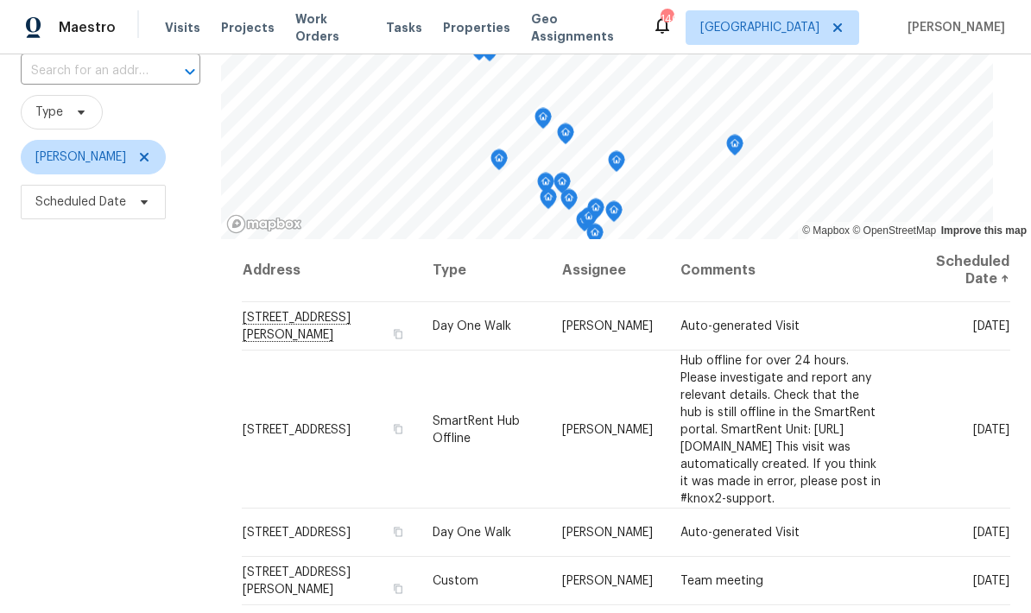
click at [616, 158] on icon "Map marker" at bounding box center [617, 162] width 16 height 20
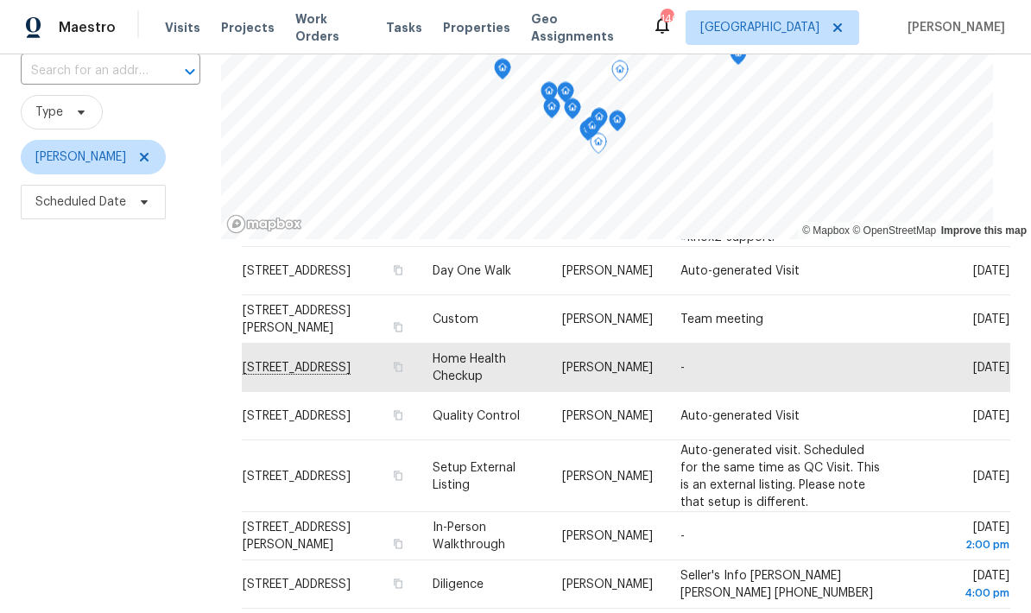
scroll to position [271, 0]
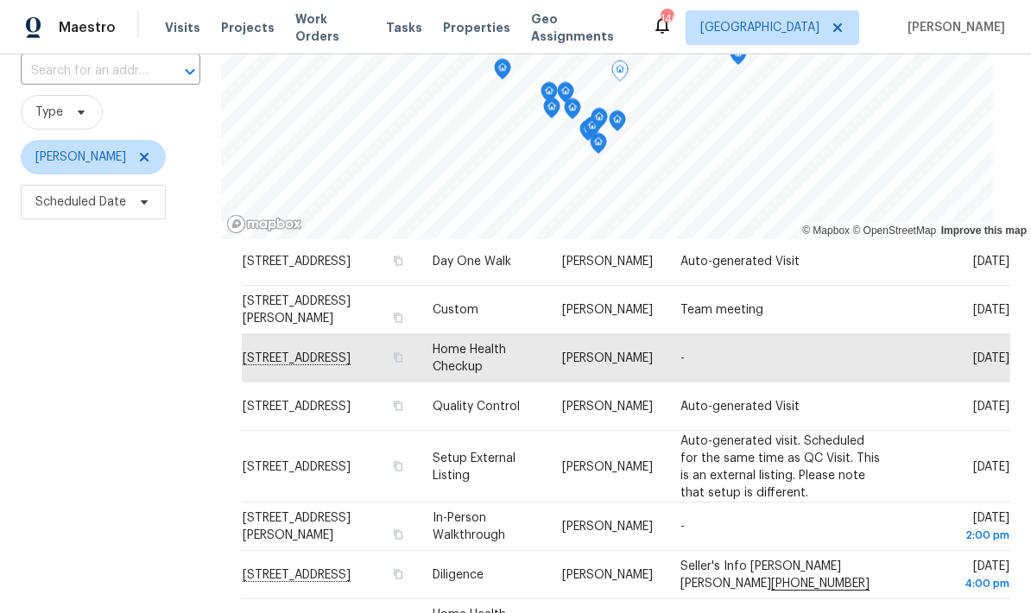
click at [0, 0] on icon at bounding box center [0, 0] width 0 height 0
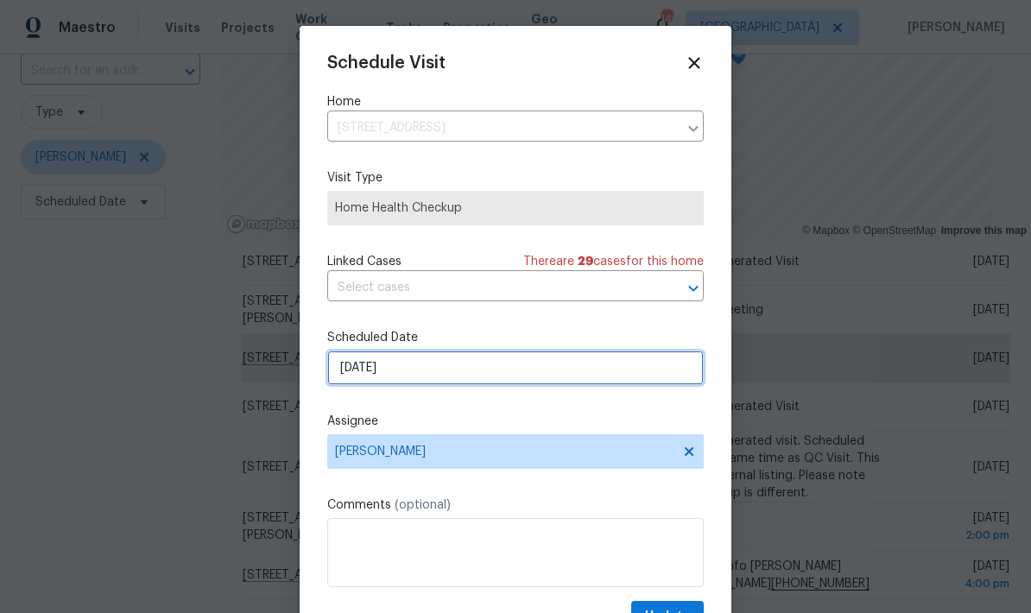
click at [459, 373] on input "9/4/2025" at bounding box center [515, 368] width 376 height 35
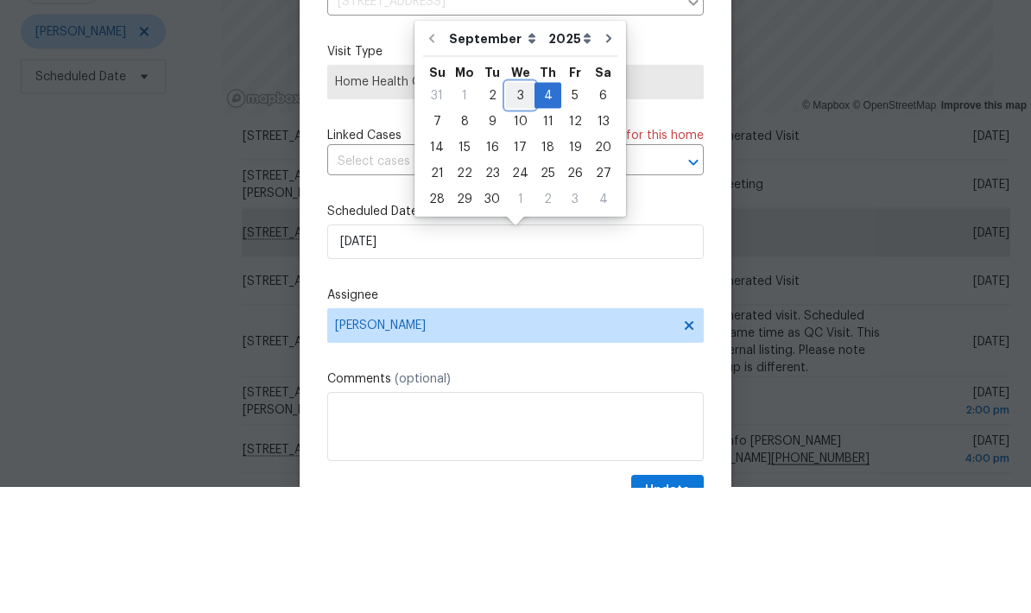
click at [517, 209] on div "3" at bounding box center [520, 221] width 28 height 24
type input "[DATE]"
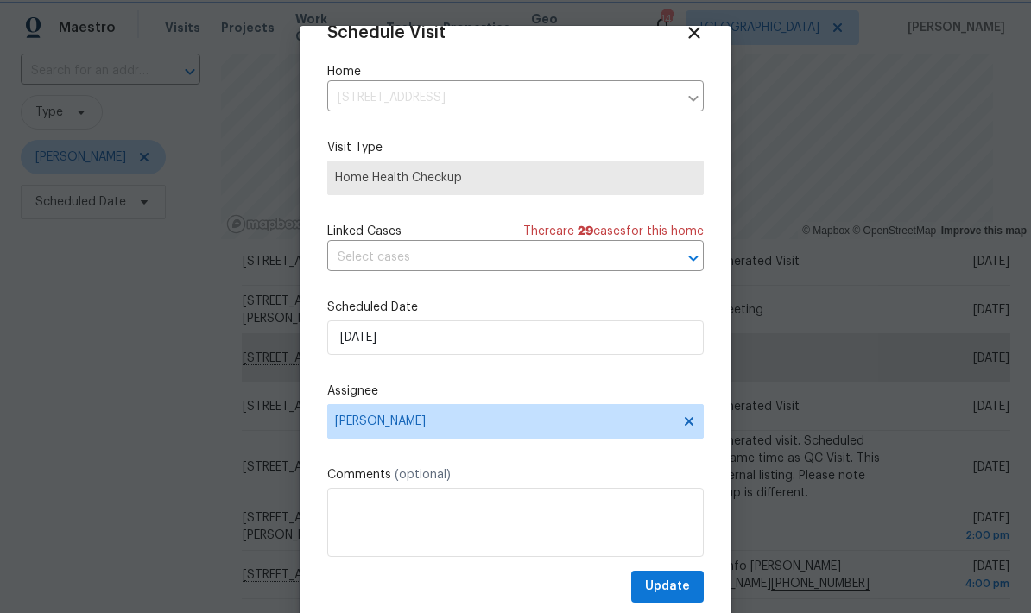
scroll to position [34, 0]
click at [686, 586] on span "Update" at bounding box center [667, 587] width 45 height 22
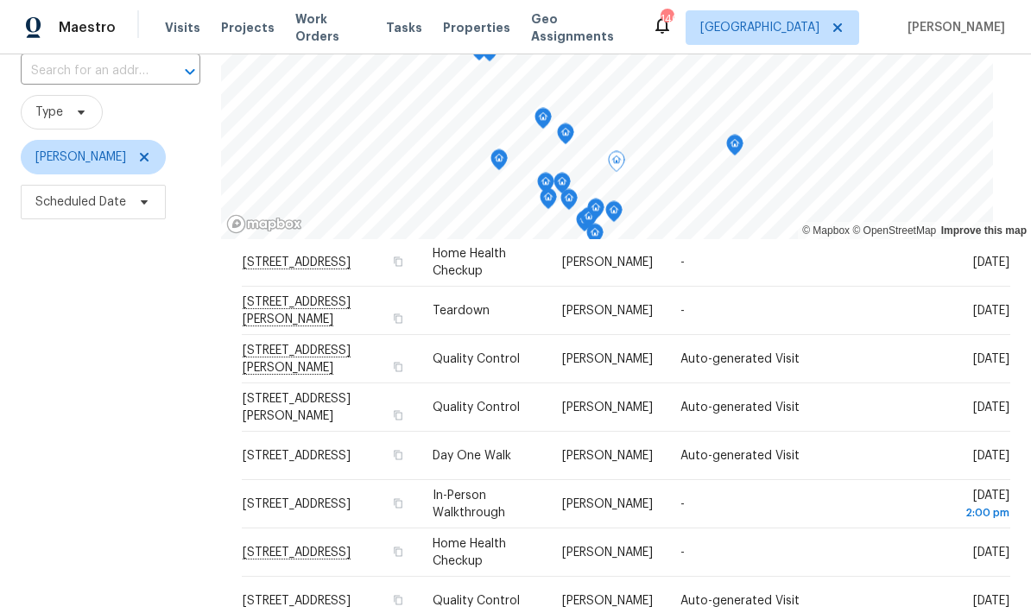
scroll to position [629, 0]
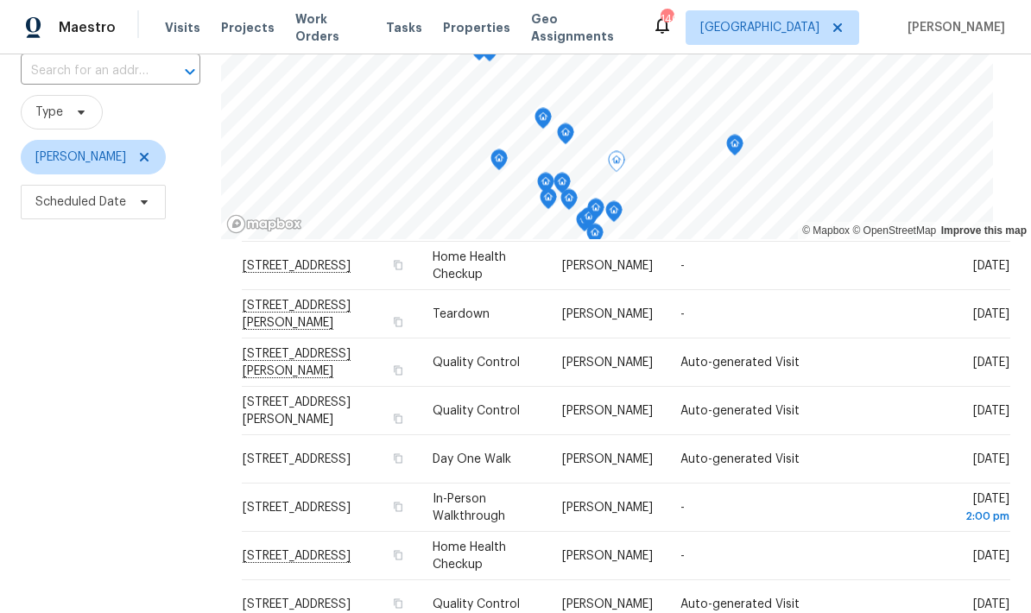
click at [0, 0] on icon at bounding box center [0, 0] width 0 height 0
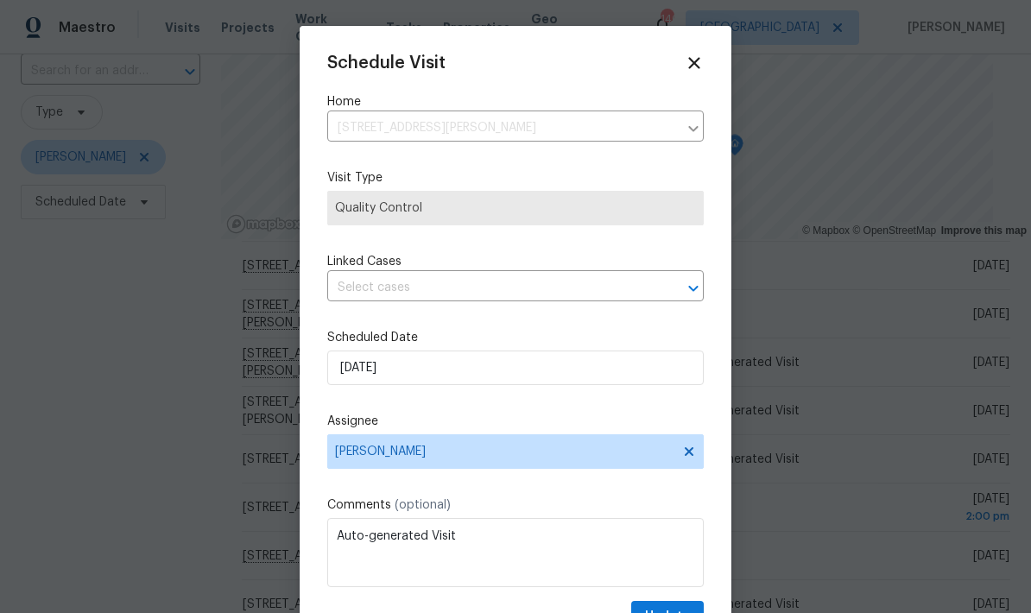
click at [540, 296] on input "text" at bounding box center [491, 288] width 328 height 27
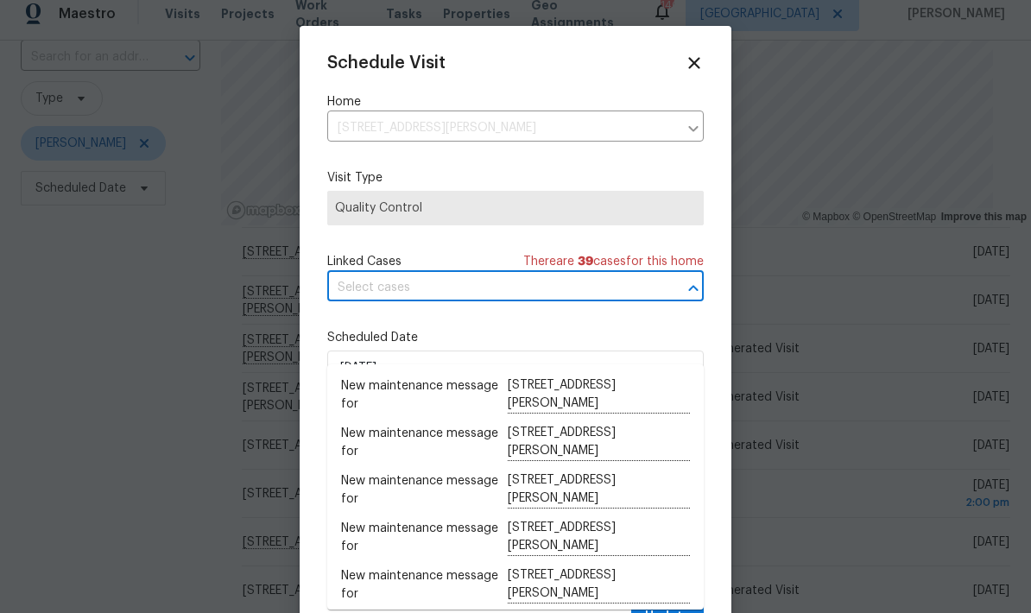
click at [521, 240] on div "Schedule Visit Home 7004 Pat Mell Pl SE, Smyrna, GA 30080 ​ Visit Type Quality …" at bounding box center [515, 343] width 376 height 579
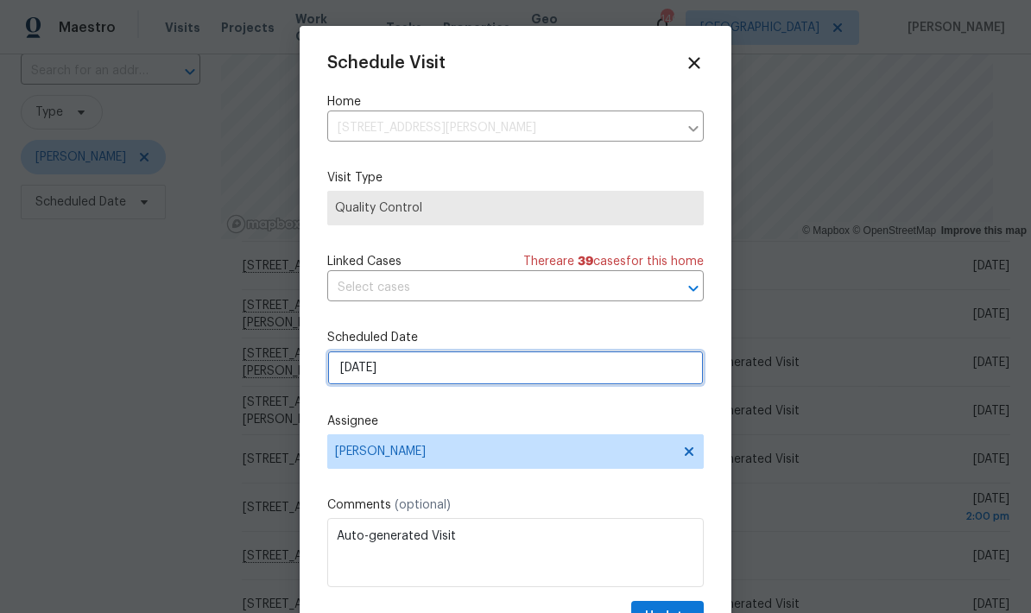
click at [534, 371] on input "9/5/2025" at bounding box center [515, 368] width 376 height 35
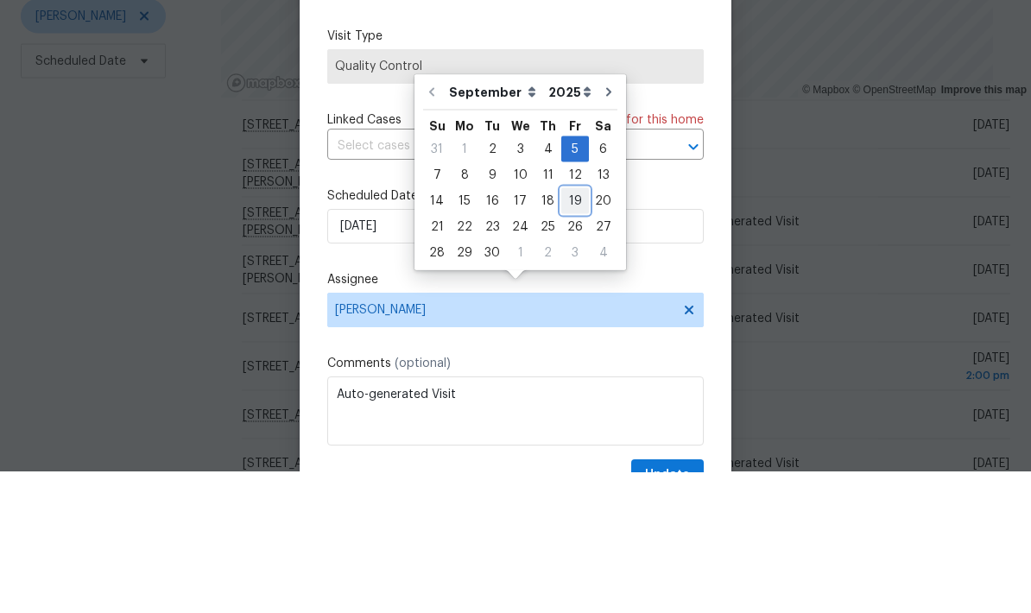
click at [567, 330] on div "19" at bounding box center [575, 342] width 28 height 24
type input "9/19/2025"
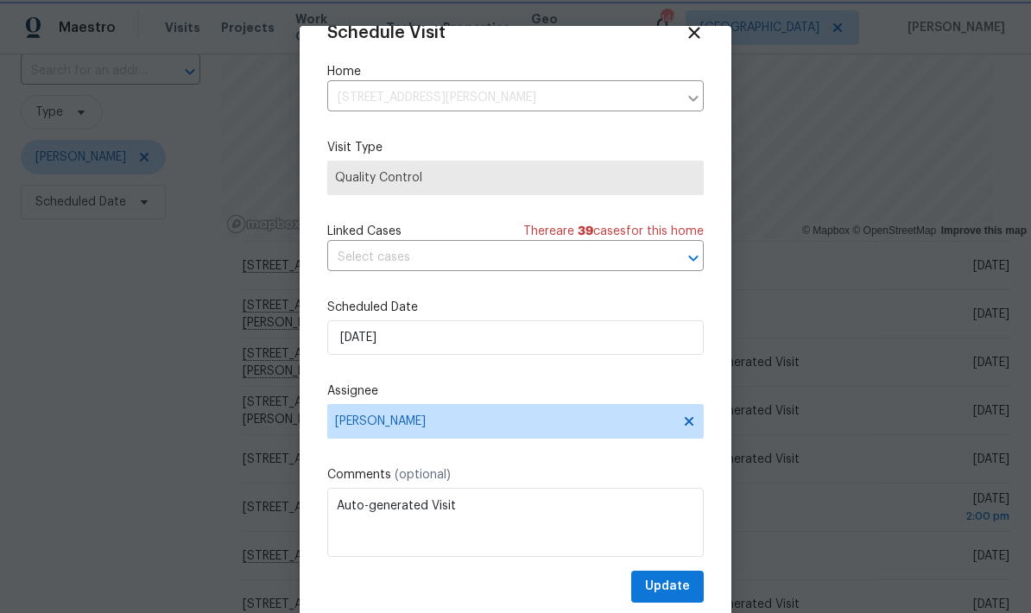
scroll to position [34, 0]
click at [683, 580] on span "Update" at bounding box center [667, 587] width 45 height 22
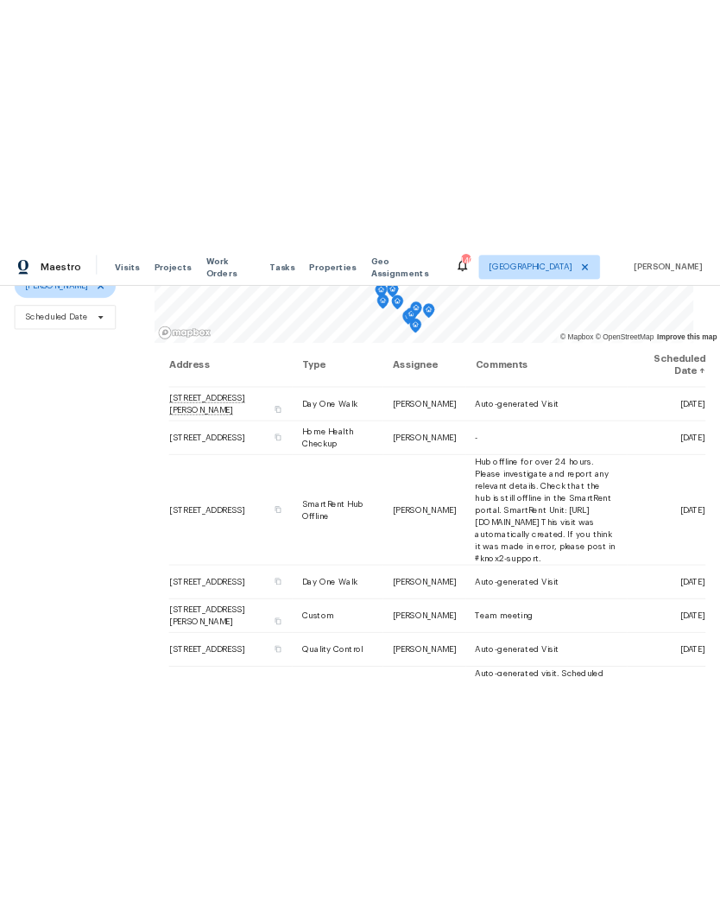
scroll to position [167, 0]
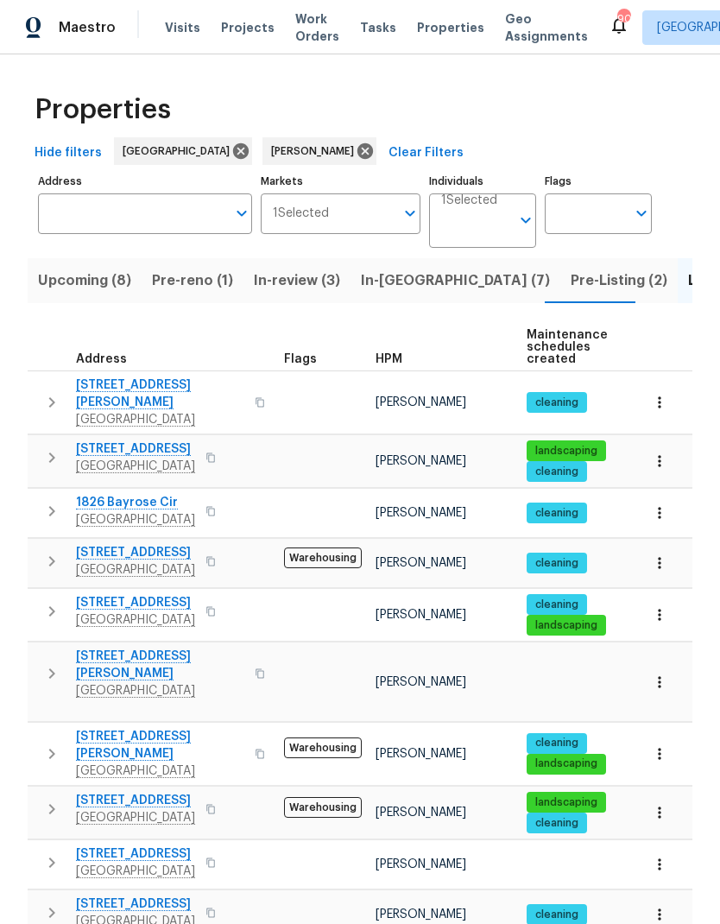
scroll to position [0, 28]
click at [47, 551] on icon "button" at bounding box center [51, 561] width 21 height 21
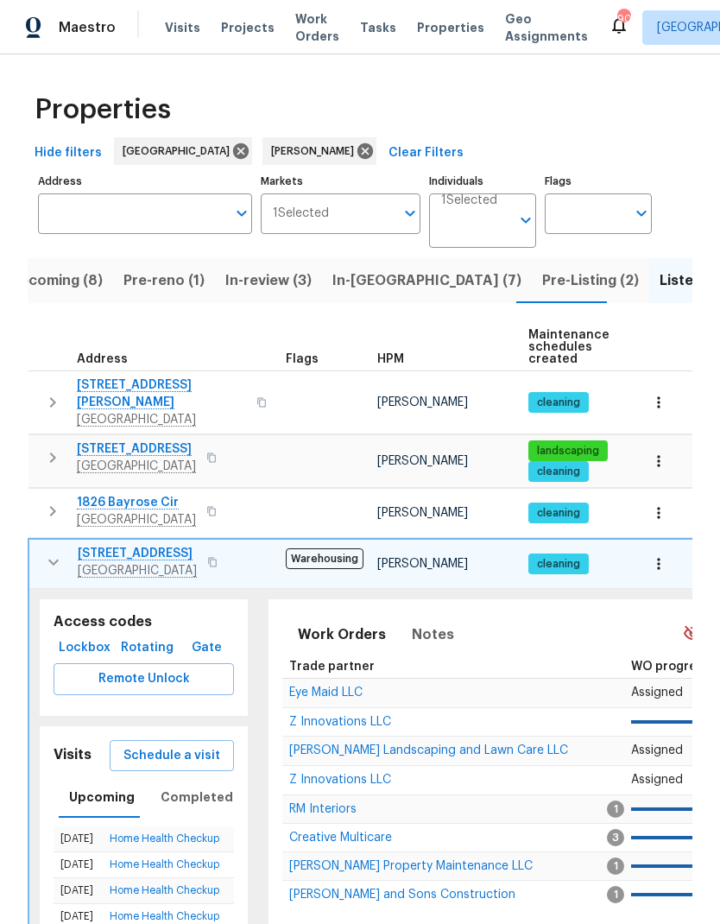
click at [388, 716] on span "Z Innovations LLC" at bounding box center [340, 722] width 102 height 12
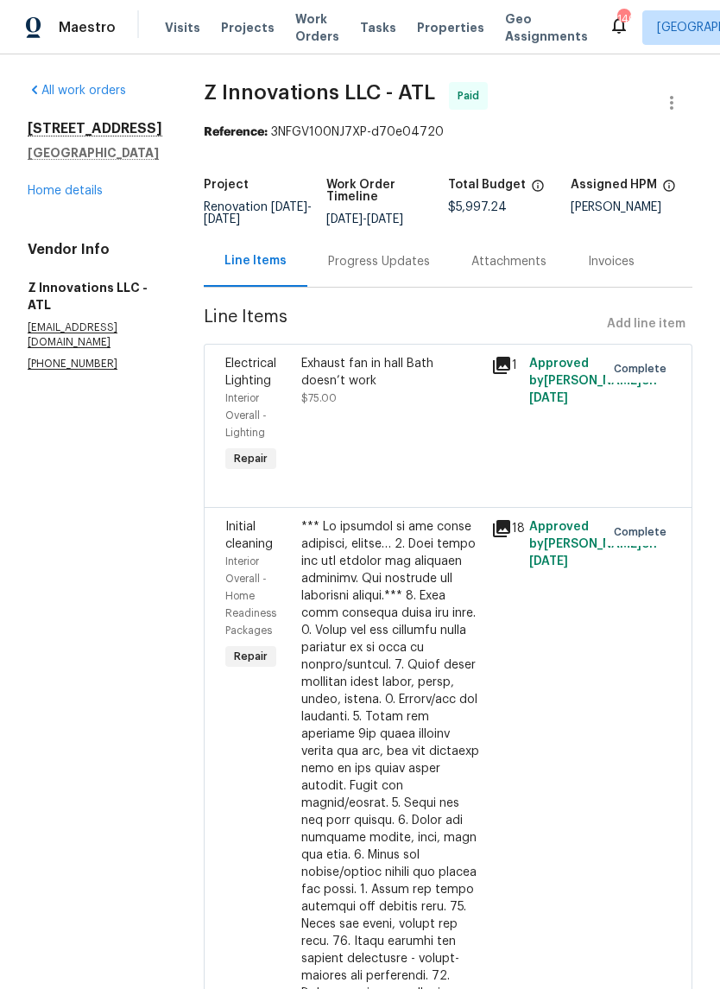
click at [98, 193] on link "Home details" at bounding box center [65, 191] width 75 height 12
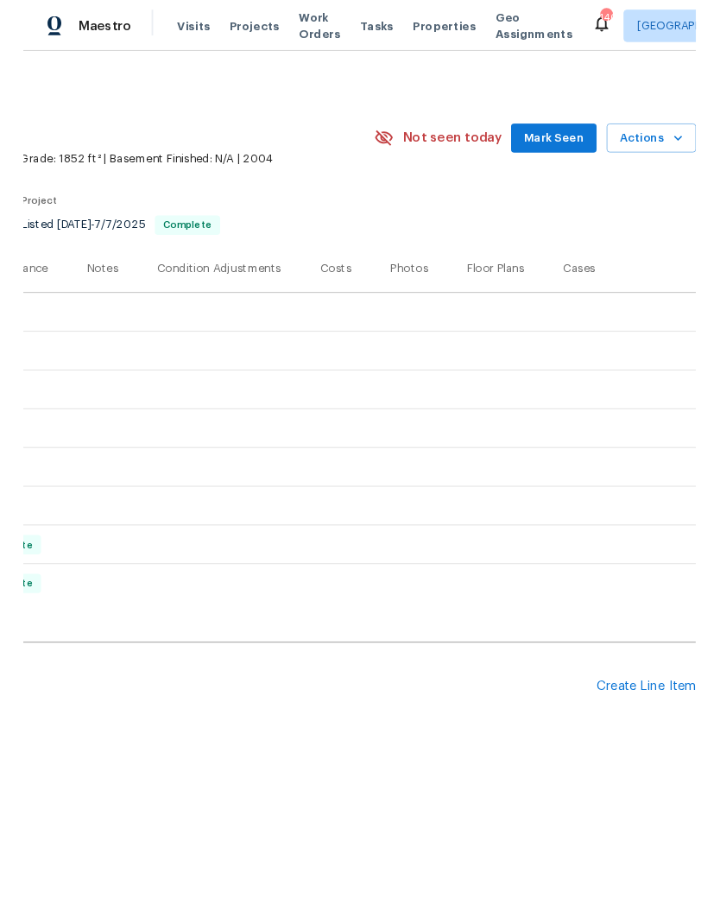
scroll to position [0, 256]
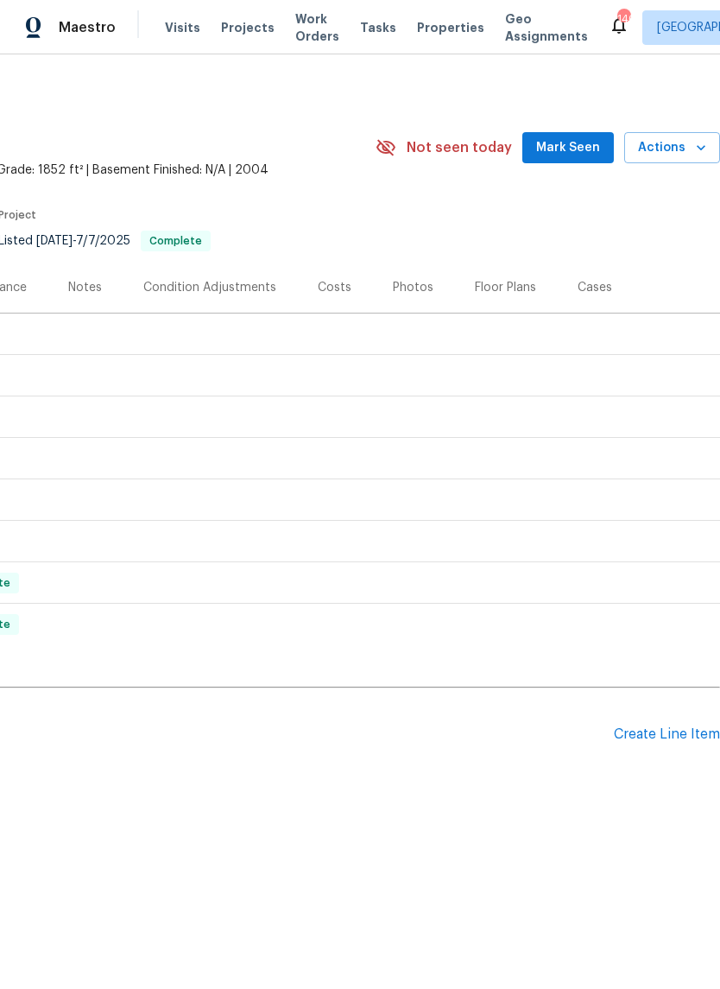
click at [649, 734] on div "Create Line Item" at bounding box center [667, 734] width 106 height 16
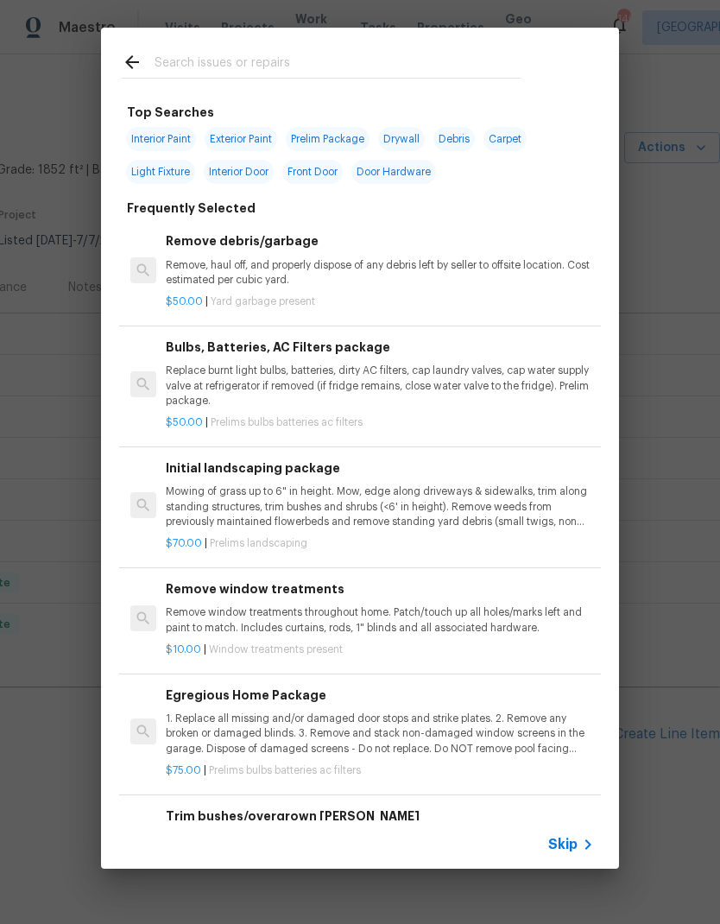
click at [281, 60] on input "text" at bounding box center [338, 65] width 366 height 26
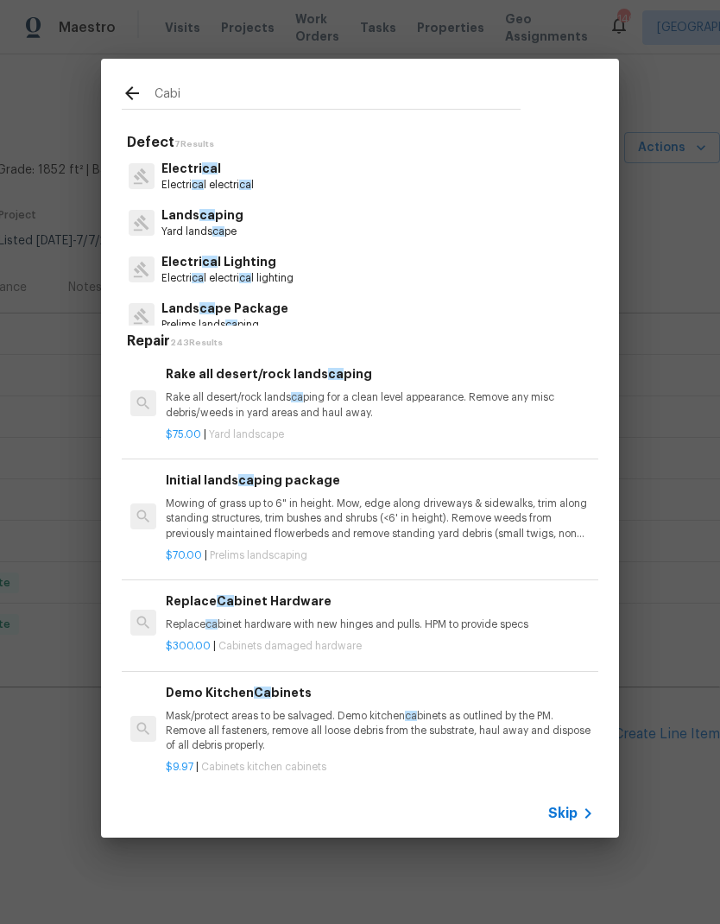
type input "Cabin"
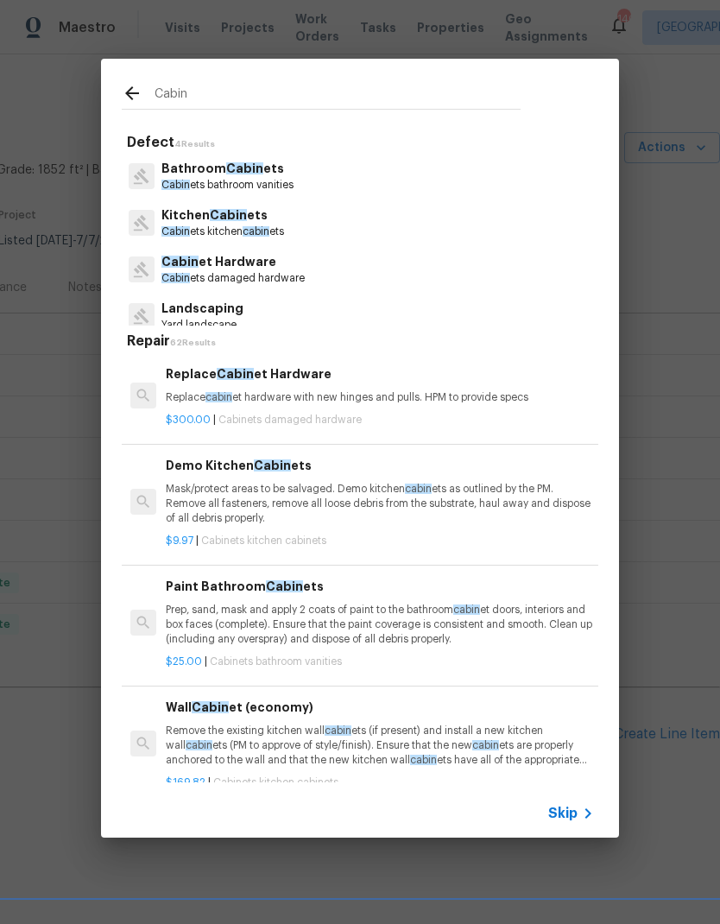
click at [251, 220] on p "Kitchen Cabin ets" at bounding box center [222, 215] width 123 height 18
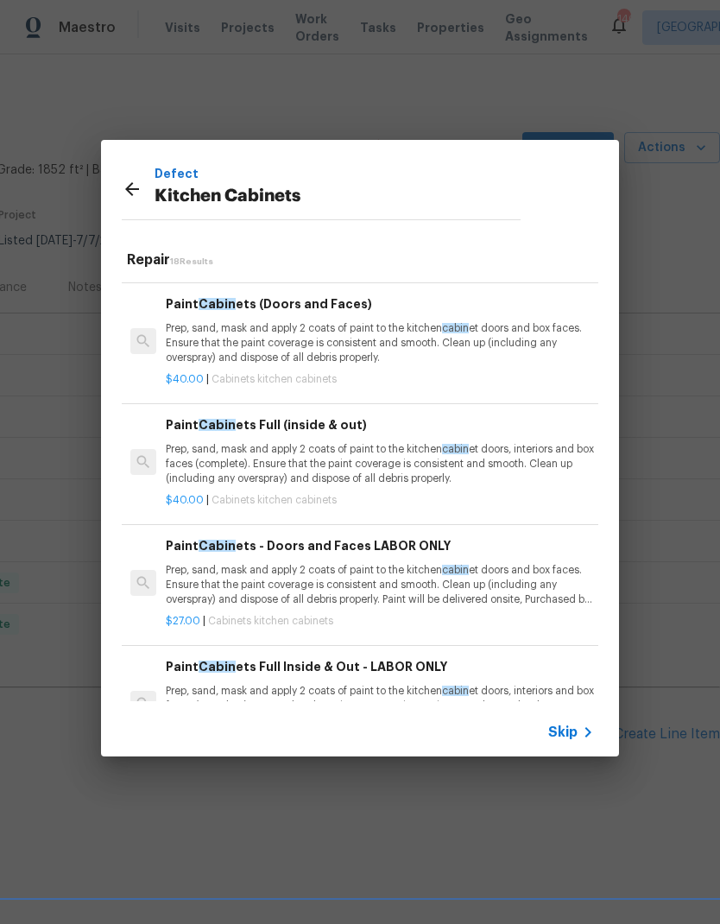
scroll to position [1182, 0]
click at [388, 458] on p "Prep, sand, mask and apply 2 coats of paint to the kitchen cabin et doors, inte…" at bounding box center [380, 465] width 428 height 44
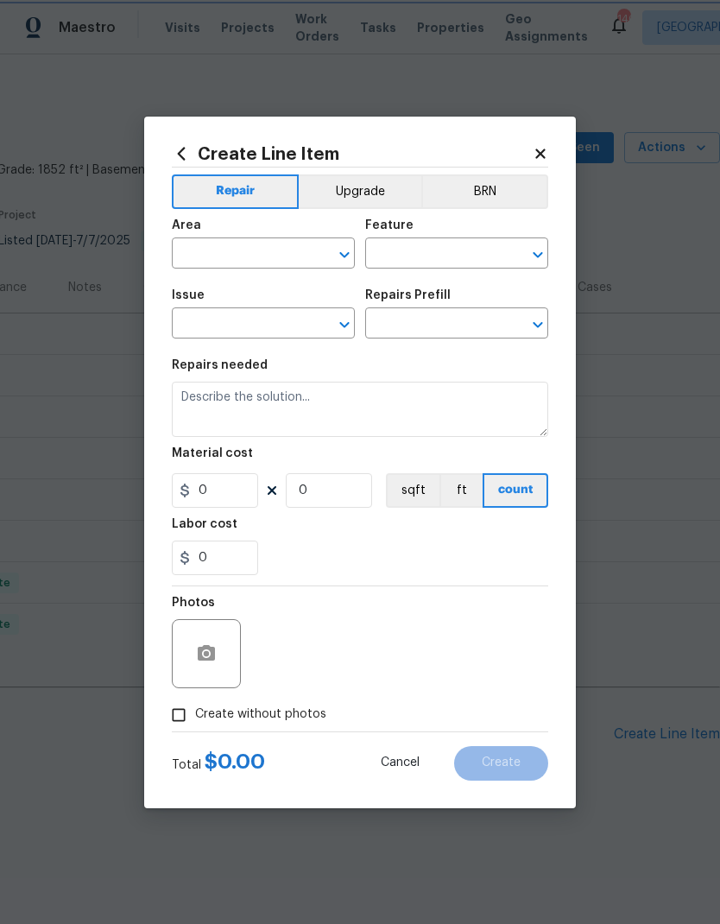
type input "Cabinets"
type input "Kitchen Cabinets"
type input "Paint Cabinets Full (inside & out) $40.00"
type textarea "Prep, sand, mask and apply 2 coats of paint to the kitchen cabinet doors, inter…"
type input "40"
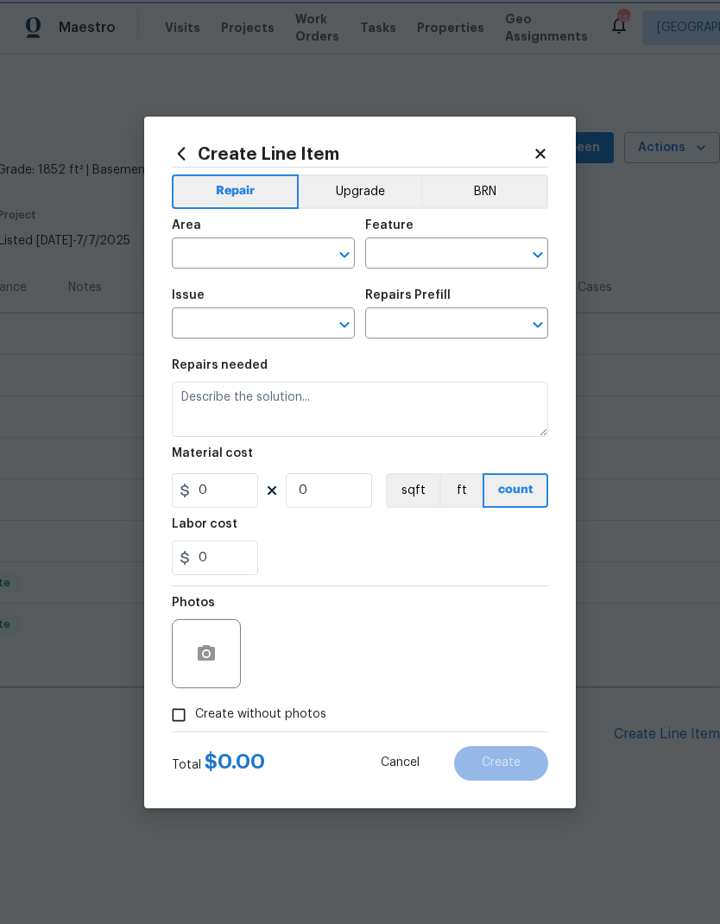
type input "1"
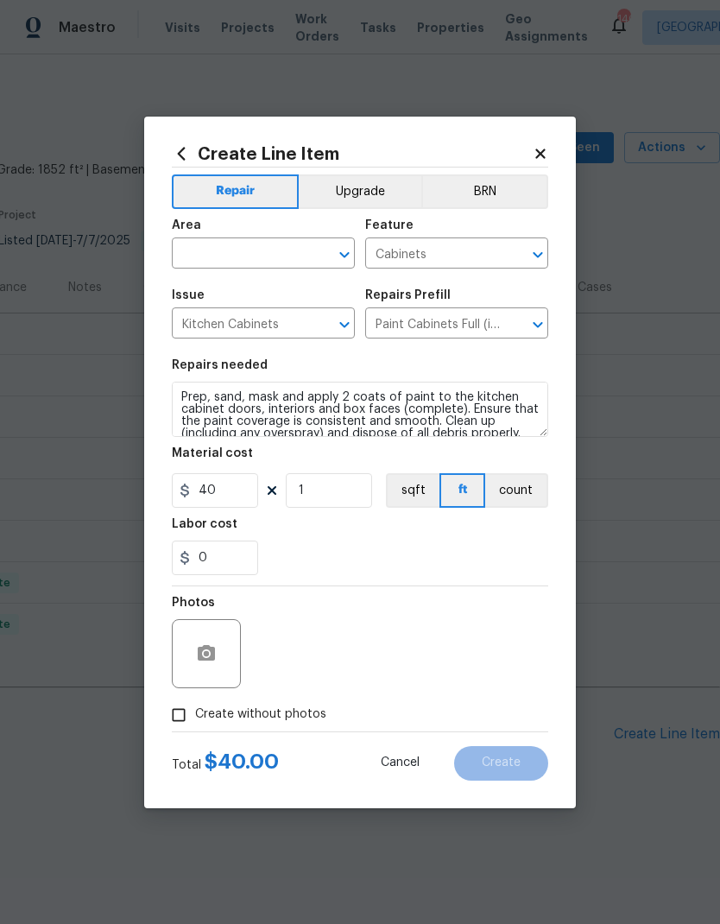
click at [275, 256] on input "text" at bounding box center [239, 255] width 135 height 27
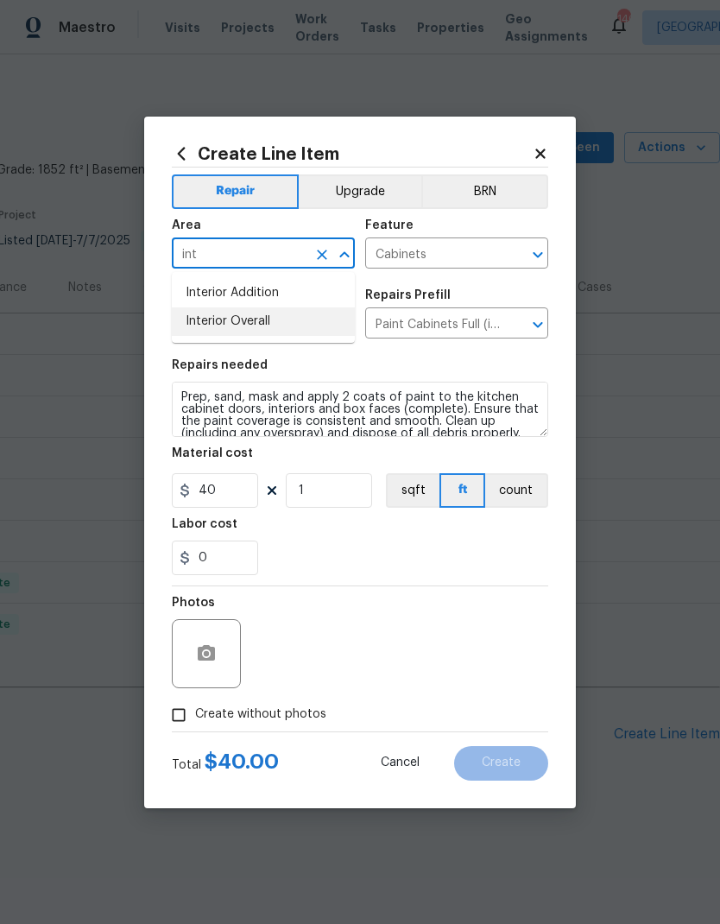
click at [263, 326] on li "Interior Overall" at bounding box center [263, 321] width 183 height 28
type input "Interior Overall"
click at [188, 395] on textarea "Prep, sand, mask and apply 2 coats of paint to the kitchen cabinet doors, inter…" at bounding box center [360, 409] width 376 height 55
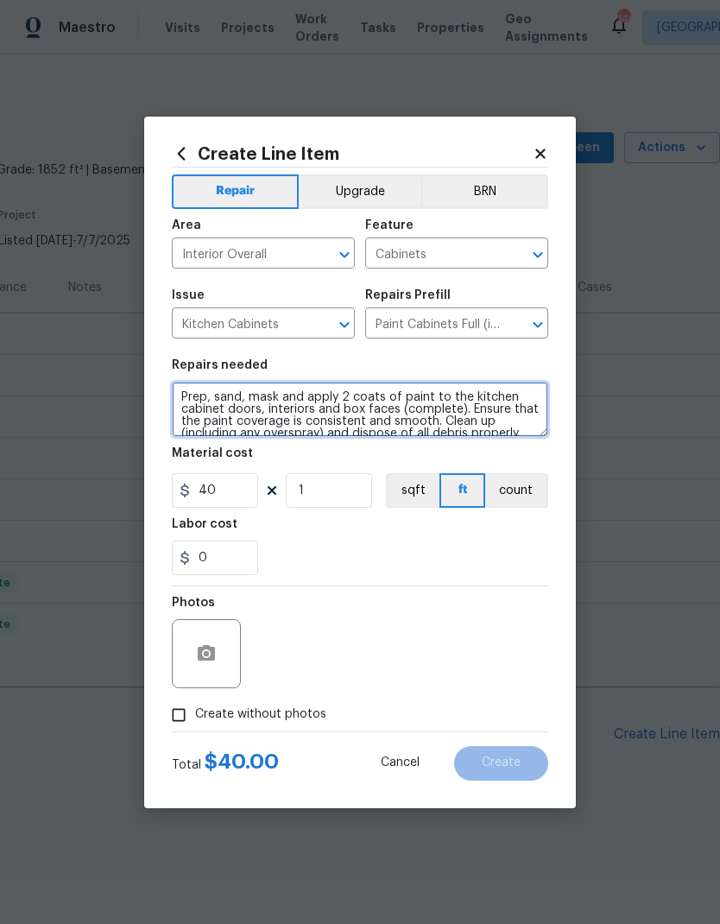
click at [275, 397] on textarea "Prep, sand, mask and apply 2 coats of paint to the kitchen cabinet doors, inter…" at bounding box center [360, 409] width 376 height 55
type textarea "*** paint the kitchen cabinets inside and out*** Prep, sand, mask and apply 2 c…"
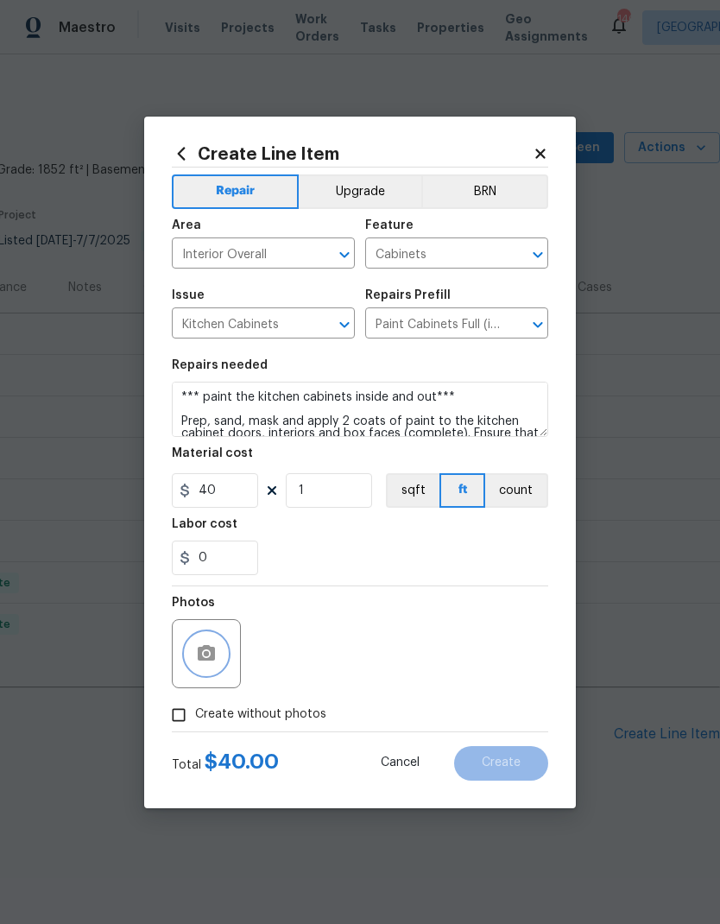
click at [217, 652] on button "button" at bounding box center [206, 653] width 41 height 41
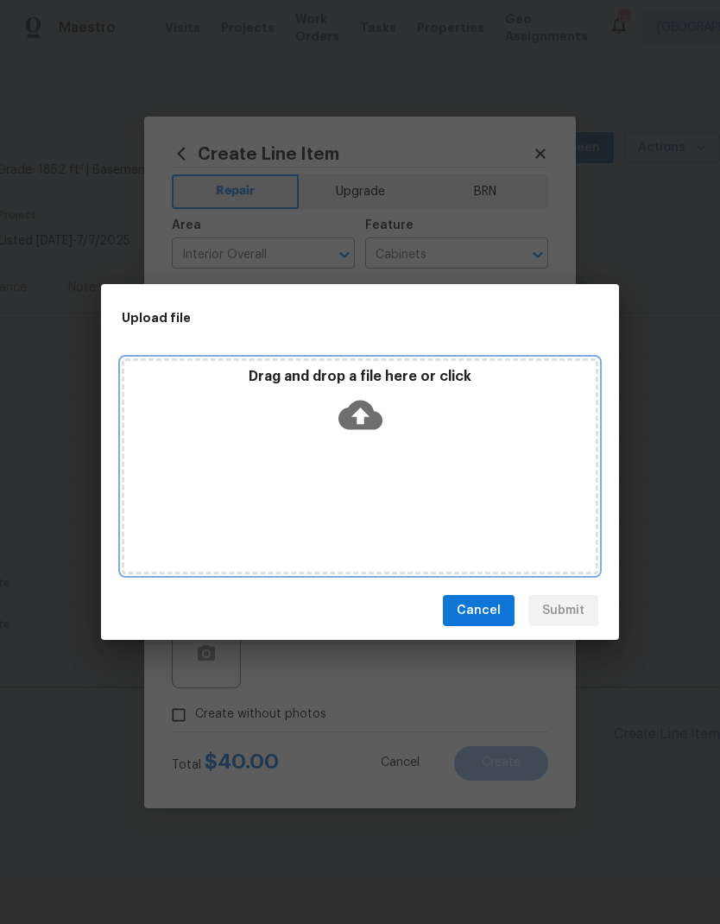
click at [374, 422] on icon at bounding box center [360, 415] width 44 height 29
